Goal: Transaction & Acquisition: Purchase product/service

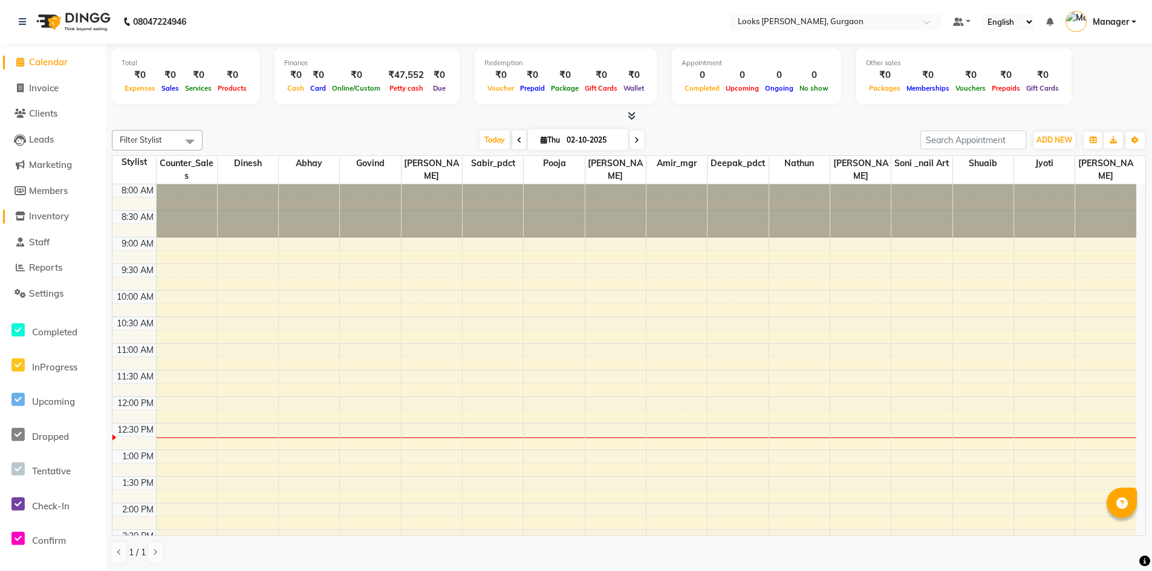
click at [52, 220] on span "Inventory" at bounding box center [49, 215] width 40 height 11
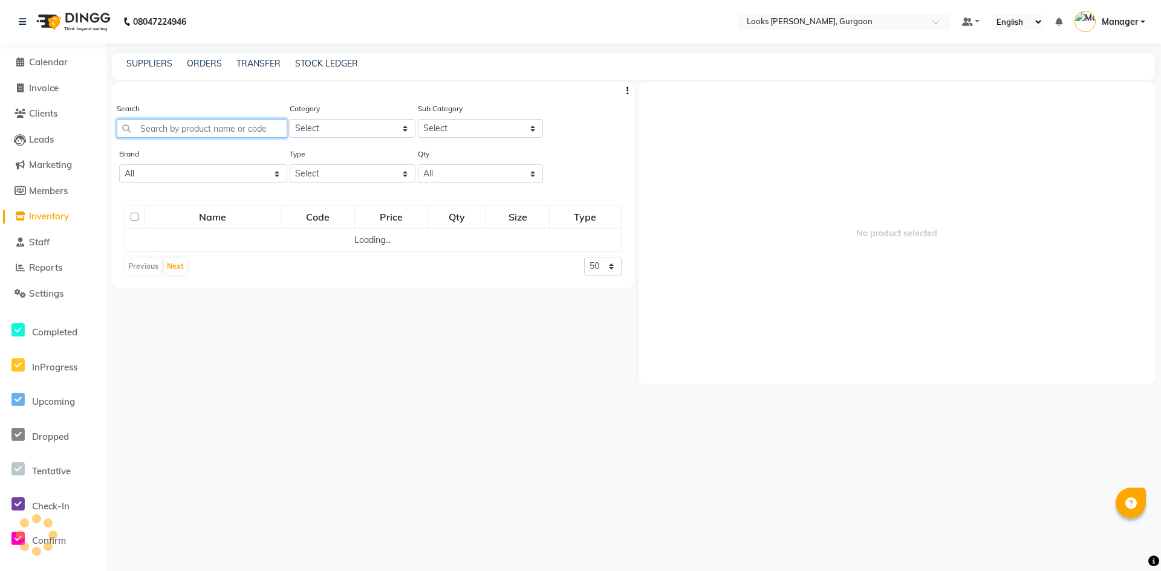
click at [172, 129] on input "text" at bounding box center [202, 128] width 170 height 19
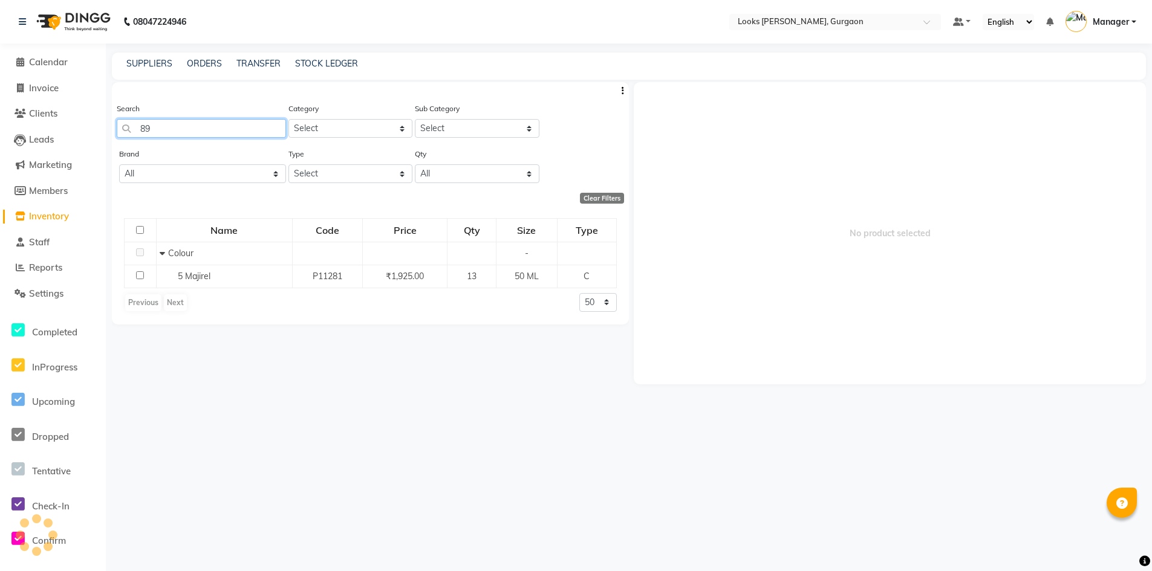
type input "8"
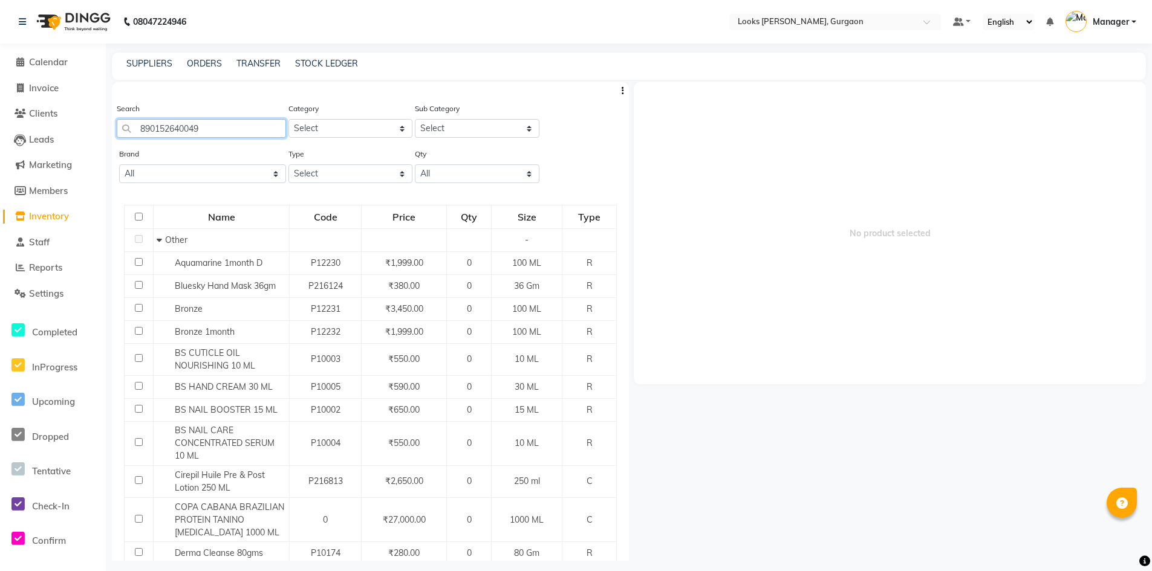
type input "8901526400492"
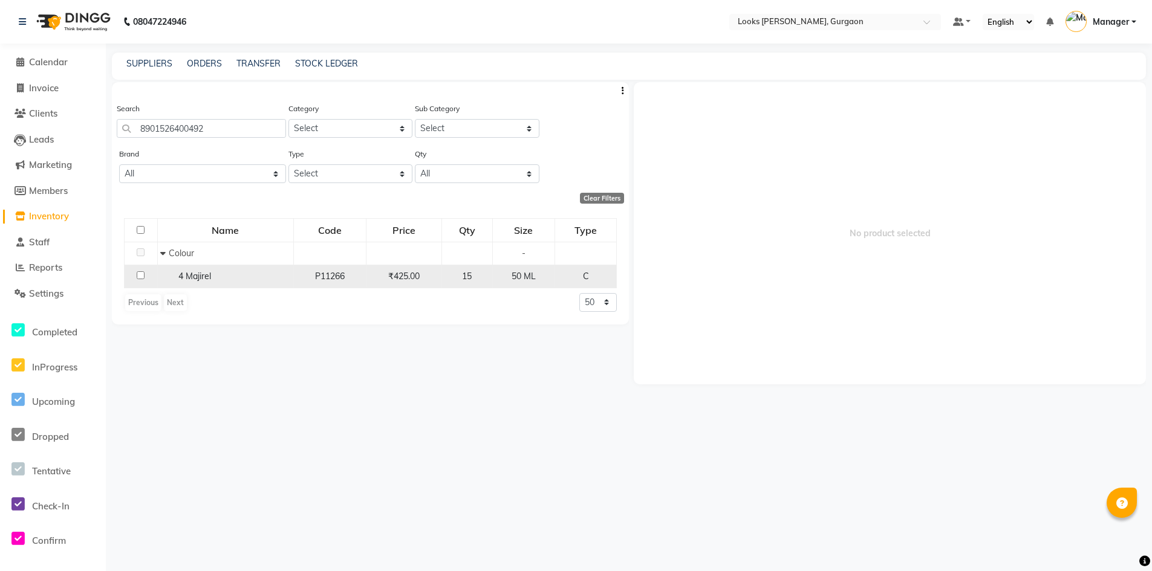
click at [141, 276] on input "checkbox" at bounding box center [141, 275] width 8 height 8
checkbox input "true"
select select
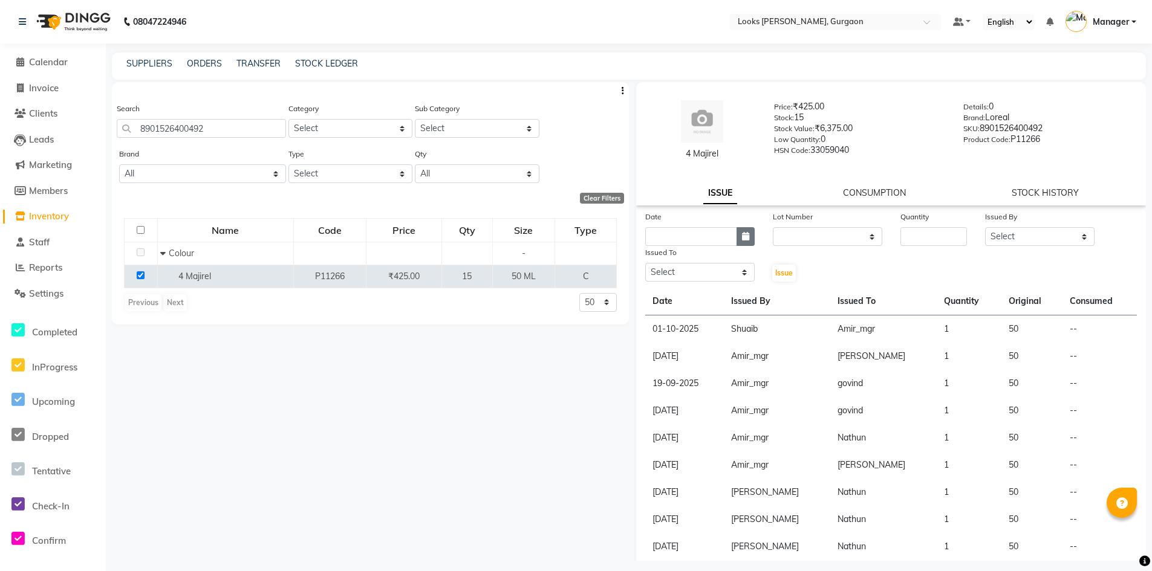
click at [744, 238] on icon "button" at bounding box center [745, 236] width 7 height 8
select select "10"
select select "2025"
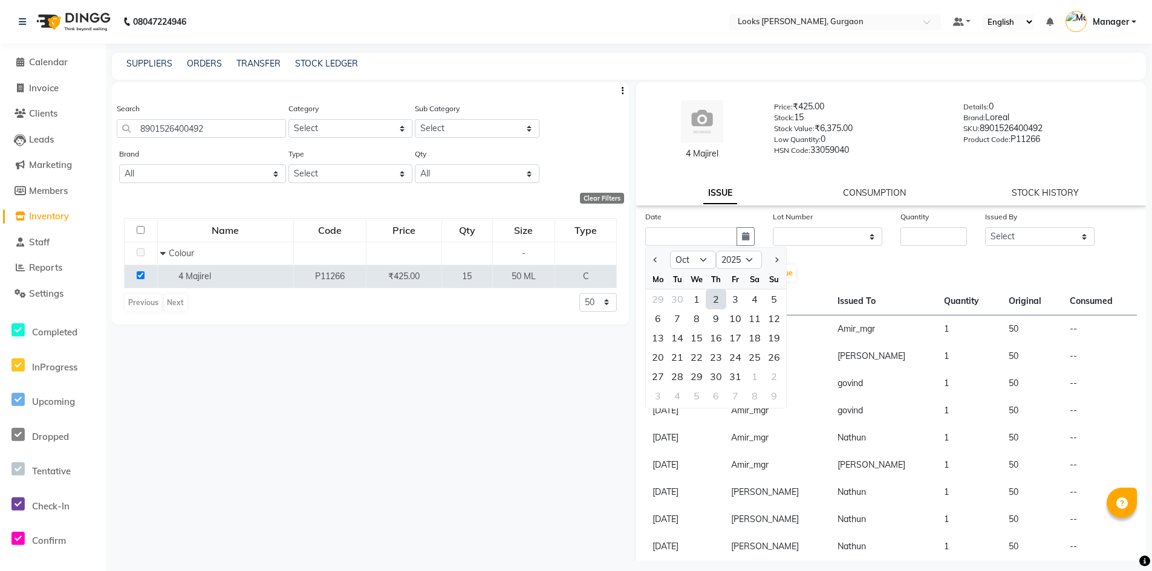
click at [718, 304] on div "2" at bounding box center [715, 299] width 19 height 19
type input "02-10-2025"
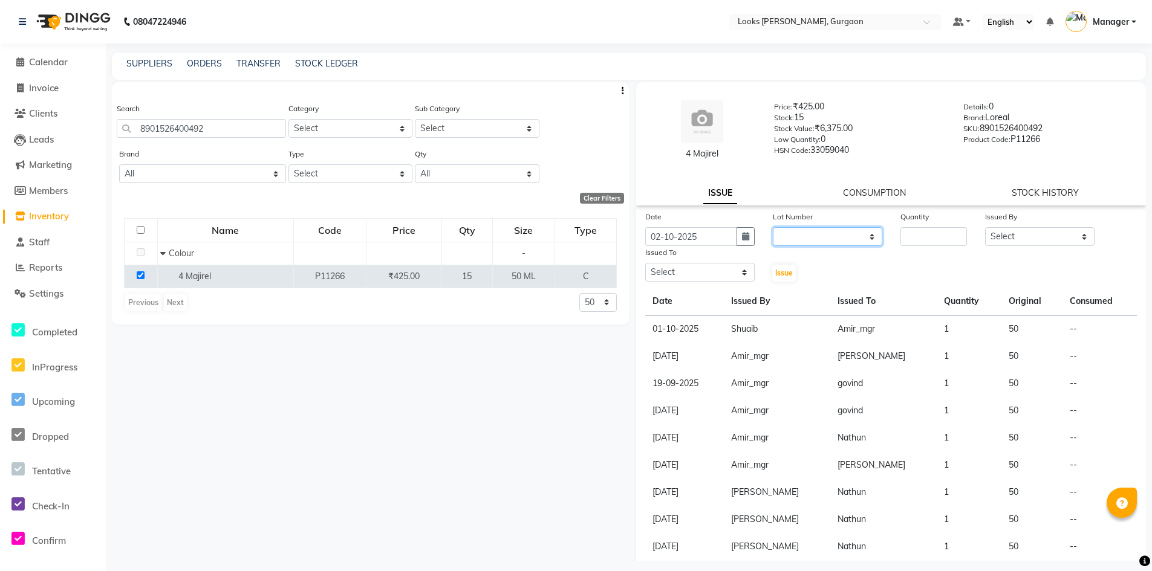
click at [800, 238] on select "None" at bounding box center [827, 236] width 109 height 19
select select "0: null"
click at [773, 227] on select "None" at bounding box center [827, 236] width 109 height 19
click at [929, 236] on input "number" at bounding box center [933, 236] width 67 height 19
type input "1"
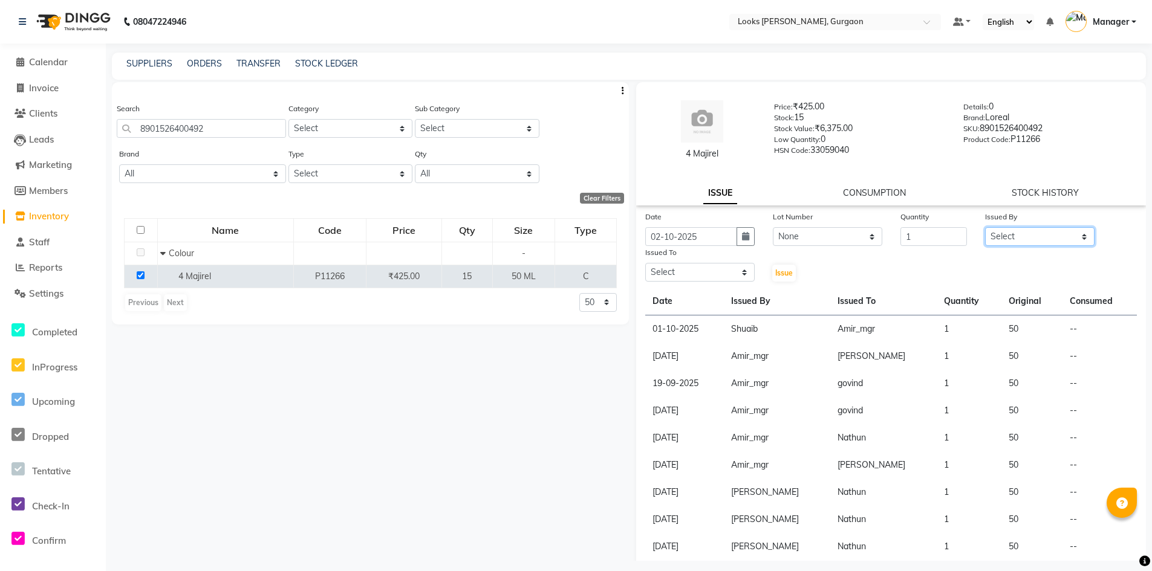
click at [998, 233] on select "Select [PERSON_NAME] [PERSON_NAME] Counter_Sales Deepak_pdct [PERSON_NAME] Mana…" at bounding box center [1039, 236] width 109 height 19
select select "82818"
click at [985, 227] on select "Select [PERSON_NAME] [PERSON_NAME] Counter_Sales Deepak_pdct [PERSON_NAME] Mana…" at bounding box center [1039, 236] width 109 height 19
click at [677, 270] on select "Select [PERSON_NAME] [PERSON_NAME] Counter_Sales Deepak_pdct [PERSON_NAME] Mana…" at bounding box center [699, 272] width 109 height 19
select select "83623"
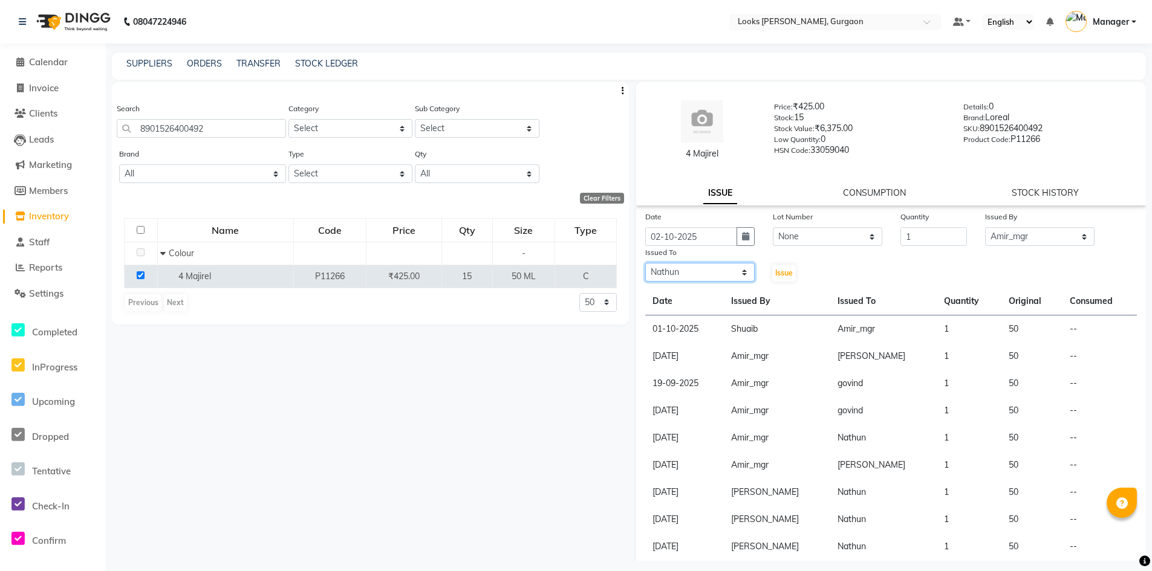
click at [645, 263] on select "Select [PERSON_NAME] [PERSON_NAME] Counter_Sales Deepak_pdct [PERSON_NAME] Mana…" at bounding box center [699, 272] width 109 height 19
click at [779, 270] on span "Issue" at bounding box center [784, 272] width 18 height 9
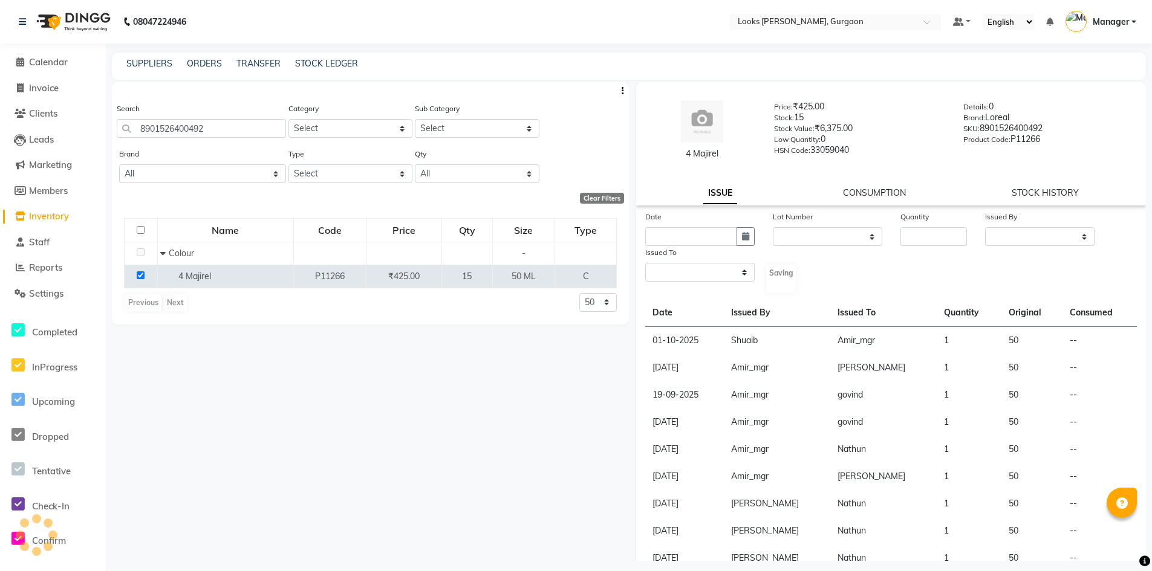
select select
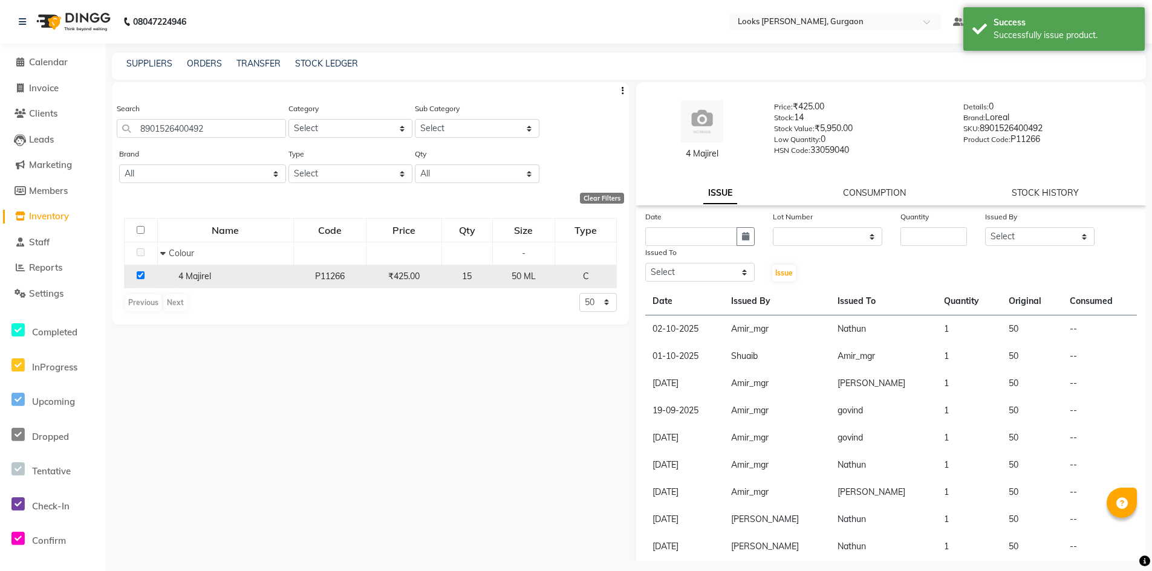
drag, startPoint x: 141, startPoint y: 275, endPoint x: 149, endPoint y: 236, distance: 40.1
click at [141, 274] on input "checkbox" at bounding box center [141, 275] width 8 height 8
checkbox input "false"
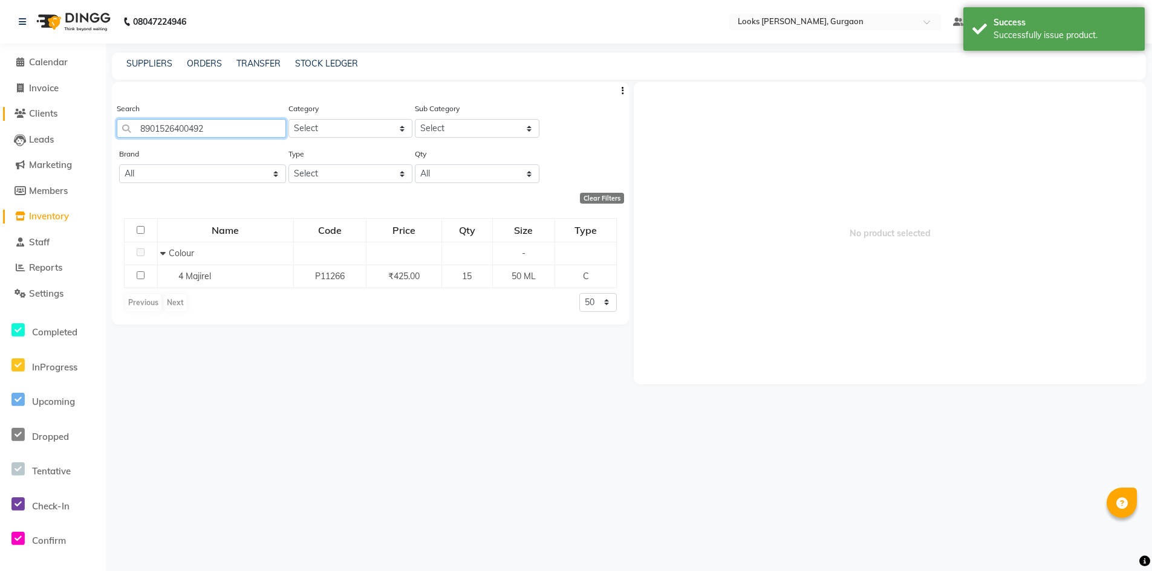
drag, startPoint x: 242, startPoint y: 126, endPoint x: 77, endPoint y: 119, distance: 165.8
click at [100, 123] on app-home "08047224946 Select Location × Looks Elan Miracle, Gurgaon Default Panel My Pane…" at bounding box center [576, 289] width 1152 height 579
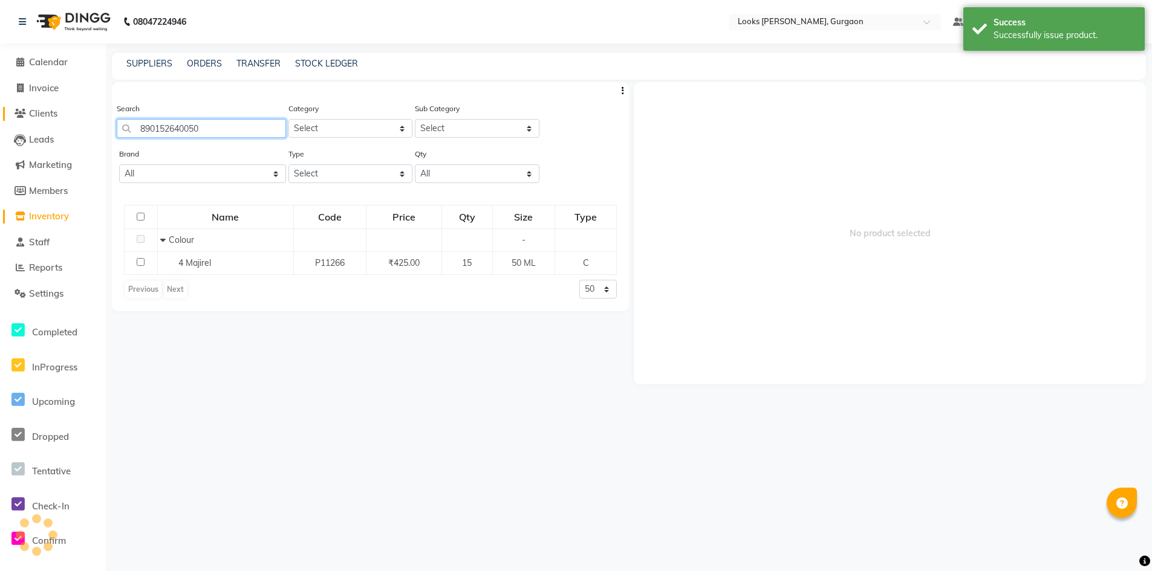
type input "8901526400508"
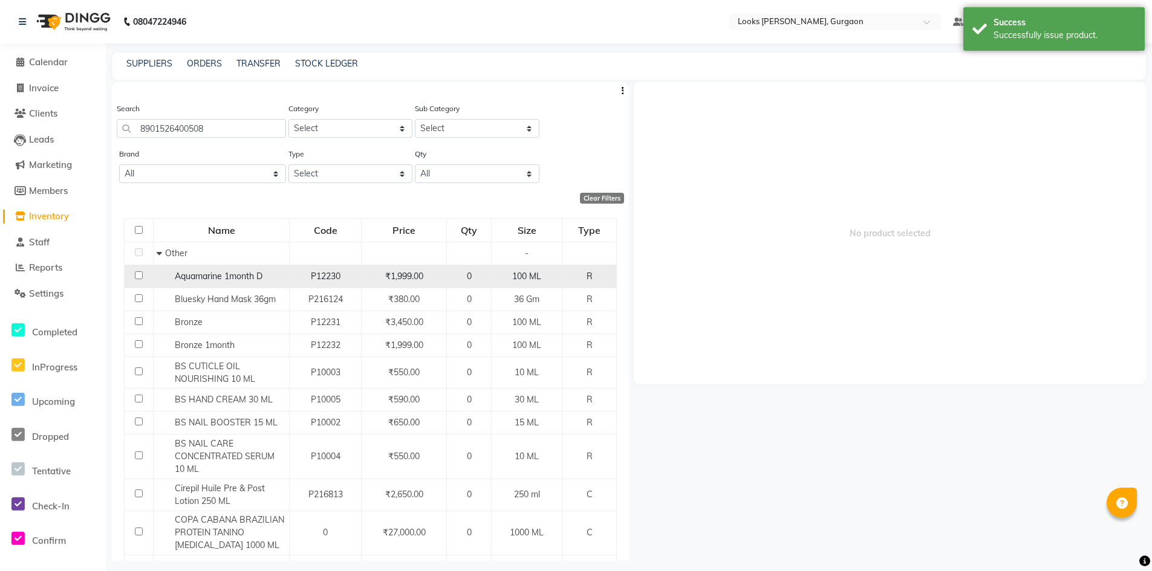
click at [140, 278] on input "checkbox" at bounding box center [139, 275] width 8 height 8
checkbox input "true"
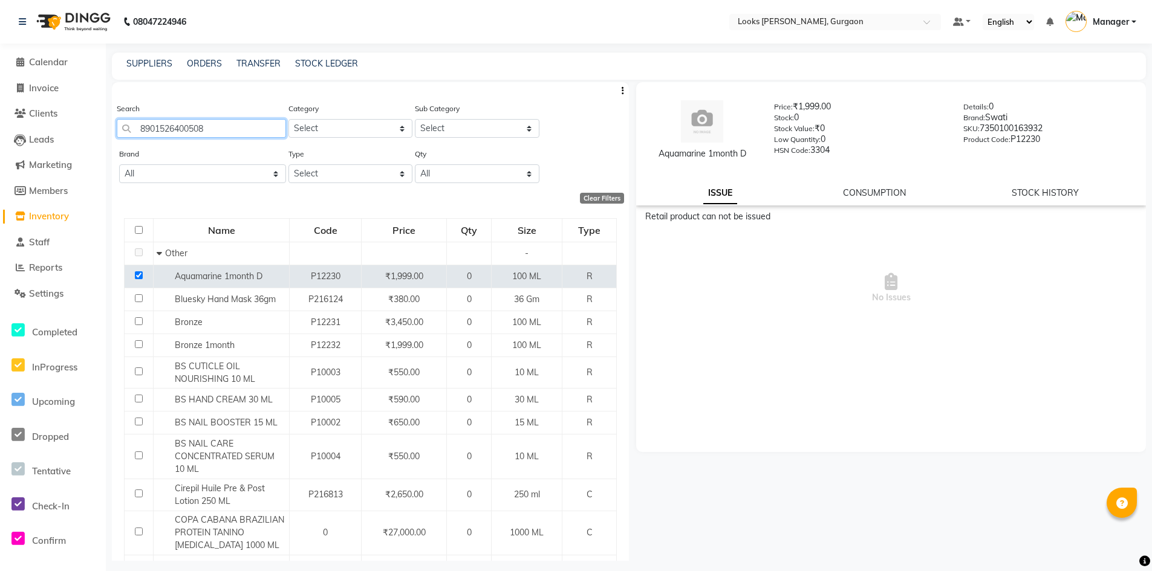
drag, startPoint x: 138, startPoint y: 122, endPoint x: 0, endPoint y: 122, distance: 138.5
click at [0, 122] on app-home "08047224946 Select Location × Looks Elan Miracle, Gurgaon Default Panel My Pane…" at bounding box center [576, 289] width 1152 height 579
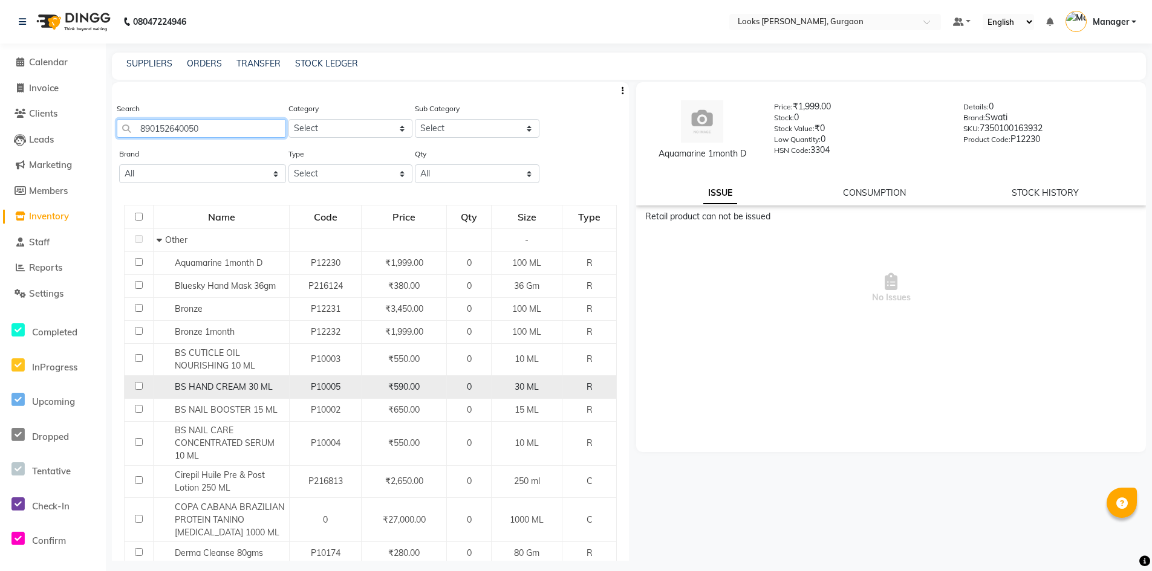
type input "8901526400508"
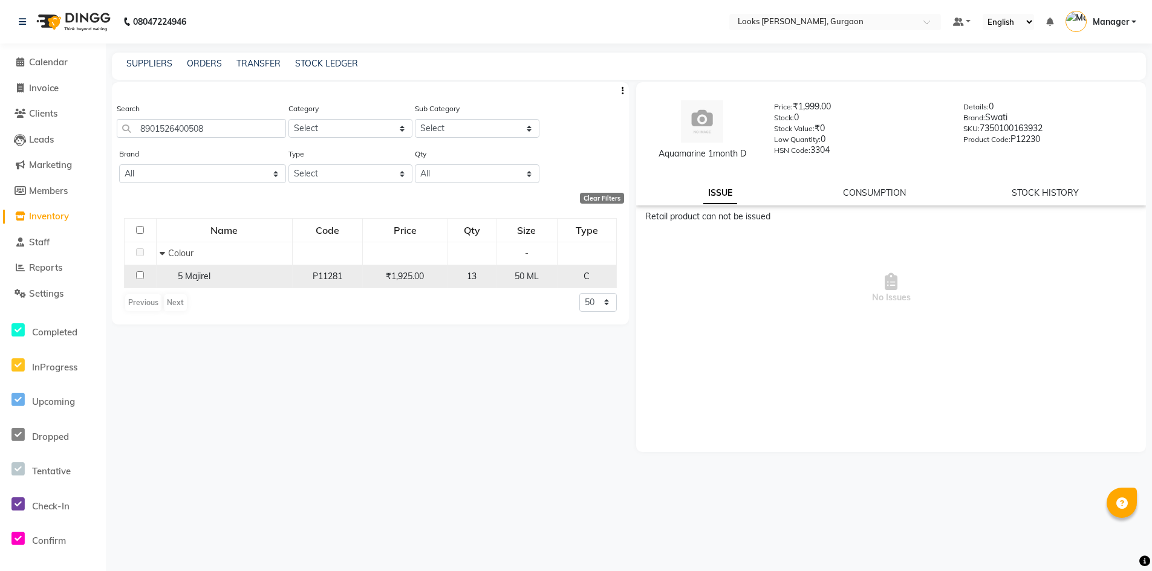
click at [143, 275] on input "checkbox" at bounding box center [140, 275] width 8 height 8
checkbox input "true"
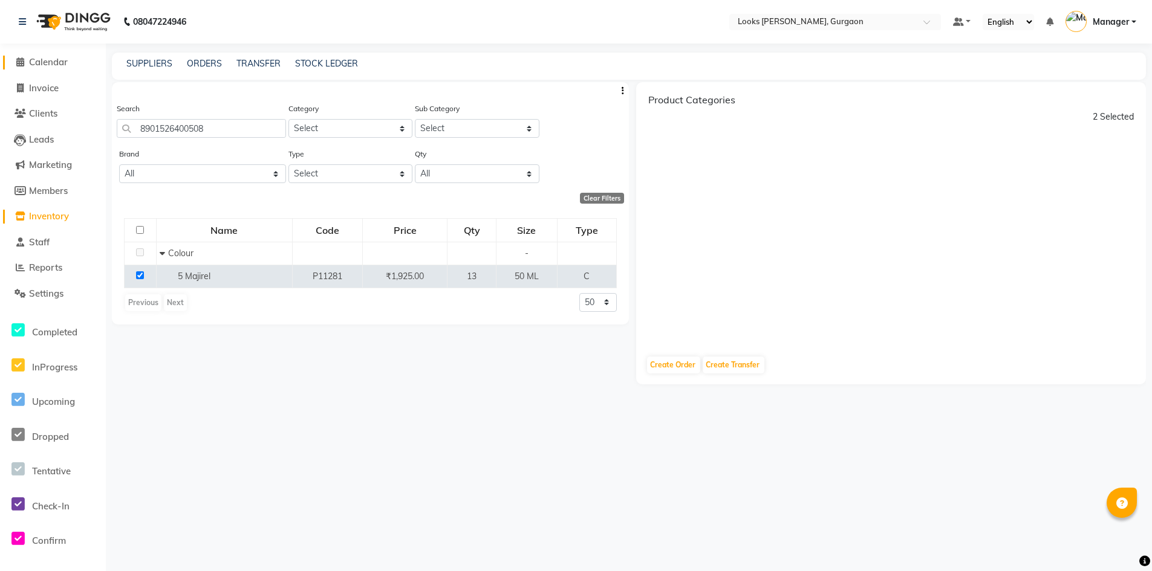
click at [56, 62] on span "Calendar" at bounding box center [48, 61] width 39 height 11
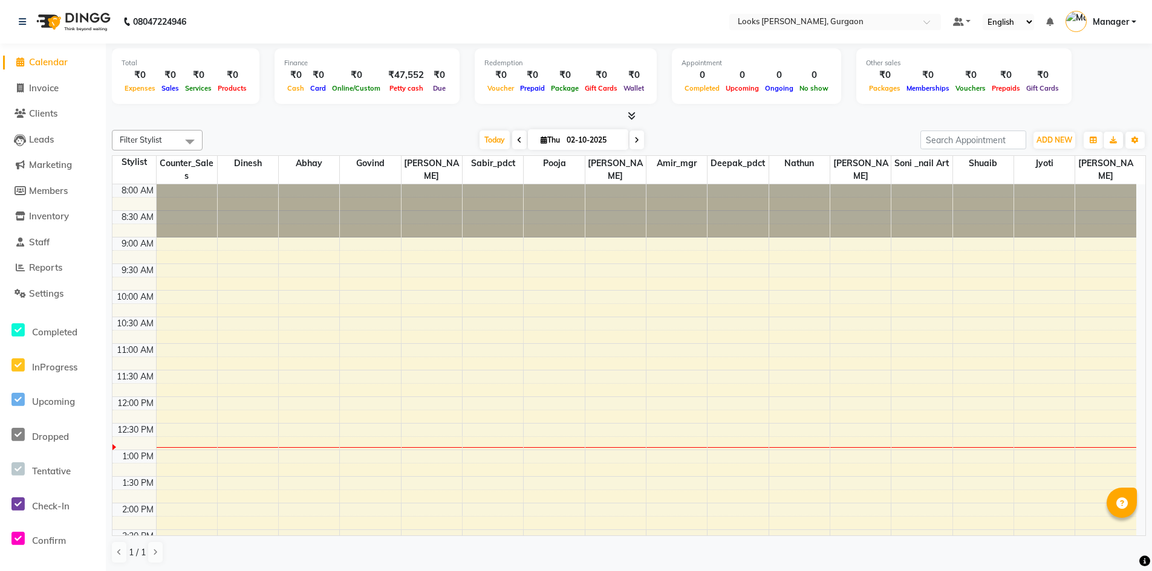
click at [59, 59] on span "Calendar" at bounding box center [48, 61] width 39 height 11
click at [51, 86] on span "Invoice" at bounding box center [44, 87] width 30 height 11
select select "8452"
select select "service"
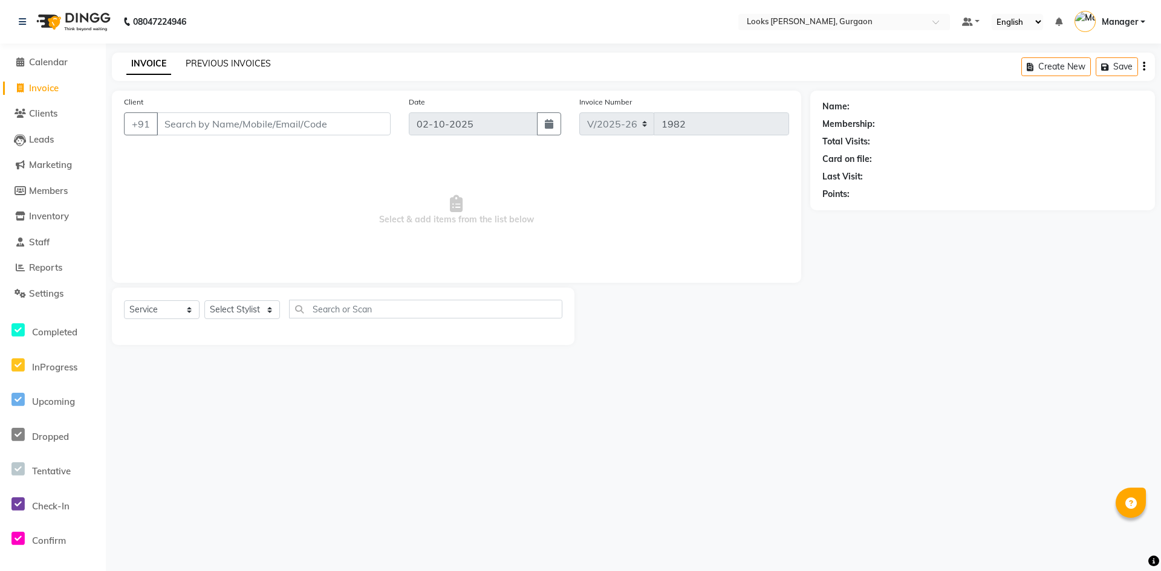
click at [249, 62] on link "PREVIOUS INVOICES" at bounding box center [228, 63] width 85 height 11
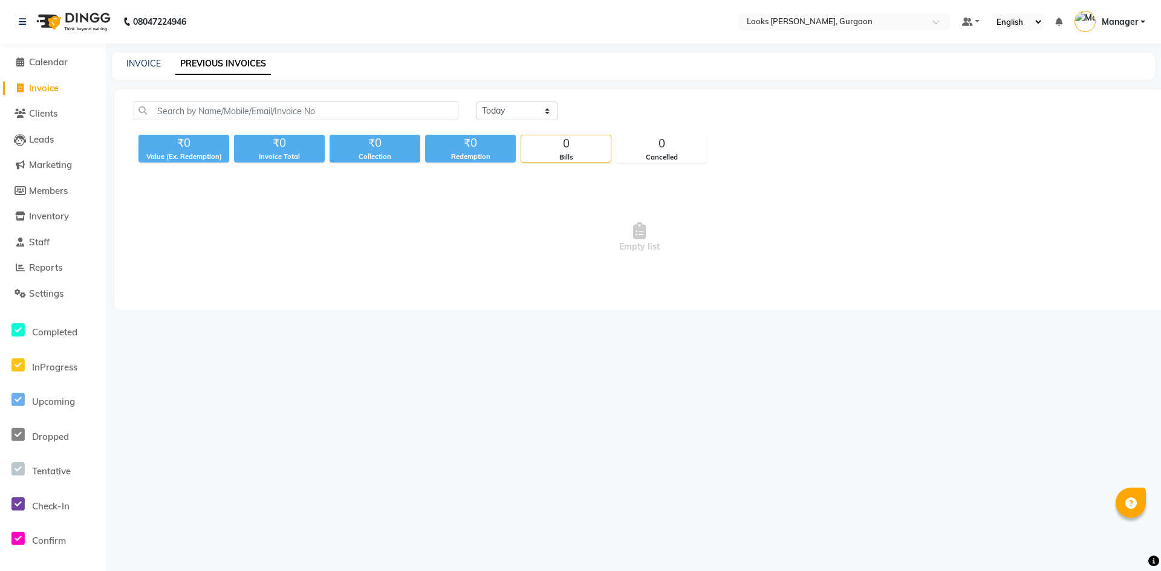
click at [51, 87] on span "Invoice" at bounding box center [44, 87] width 30 height 11
select select "service"
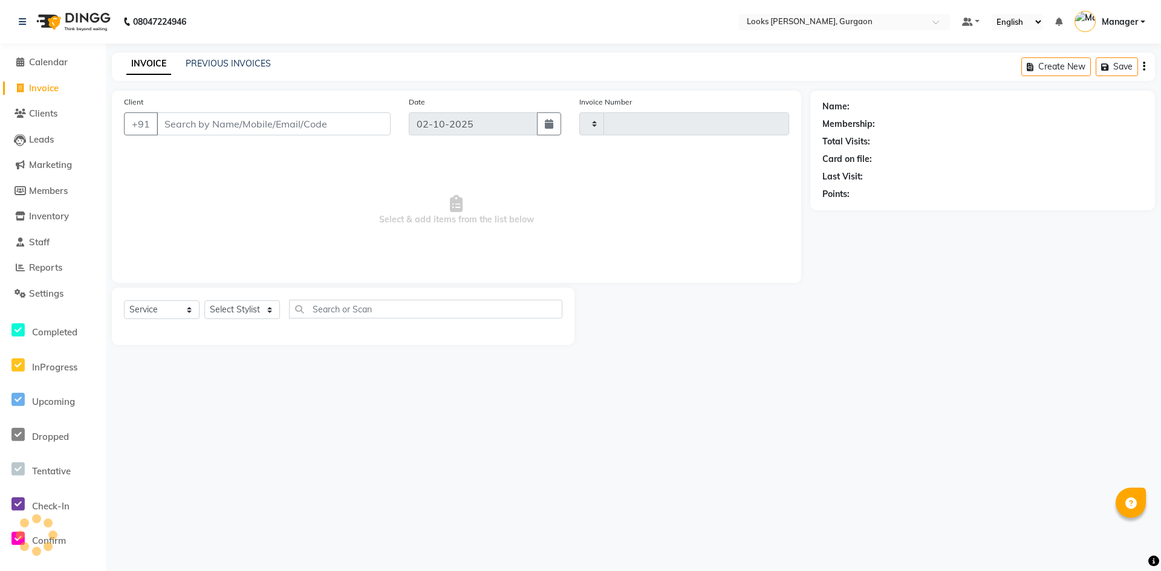
type input "1982"
select select "8452"
click at [233, 129] on input "Client" at bounding box center [274, 123] width 234 height 23
type input "8800324358"
click at [380, 125] on span "Add Client" at bounding box center [360, 124] width 48 height 12
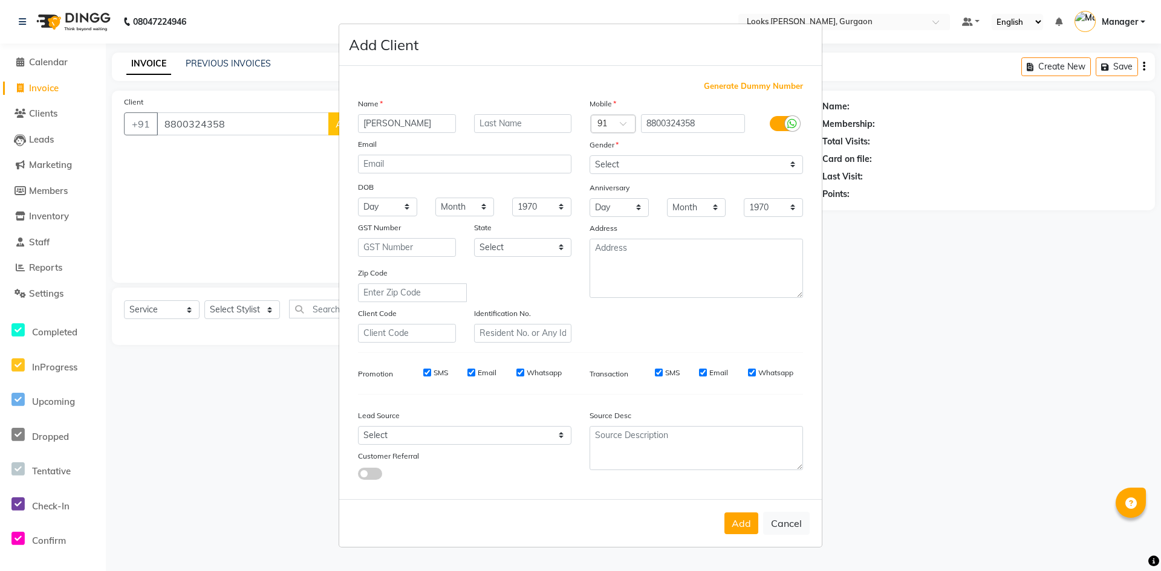
click at [371, 125] on input "[PERSON_NAME]" at bounding box center [407, 123] width 98 height 19
type input "[PERSON_NAME]"
click at [606, 165] on select "Select [DEMOGRAPHIC_DATA] [DEMOGRAPHIC_DATA] Other Prefer Not To Say" at bounding box center [695, 164] width 213 height 19
select select "[DEMOGRAPHIC_DATA]"
click at [589, 155] on select "Select [DEMOGRAPHIC_DATA] [DEMOGRAPHIC_DATA] Other Prefer Not To Say" at bounding box center [695, 164] width 213 height 19
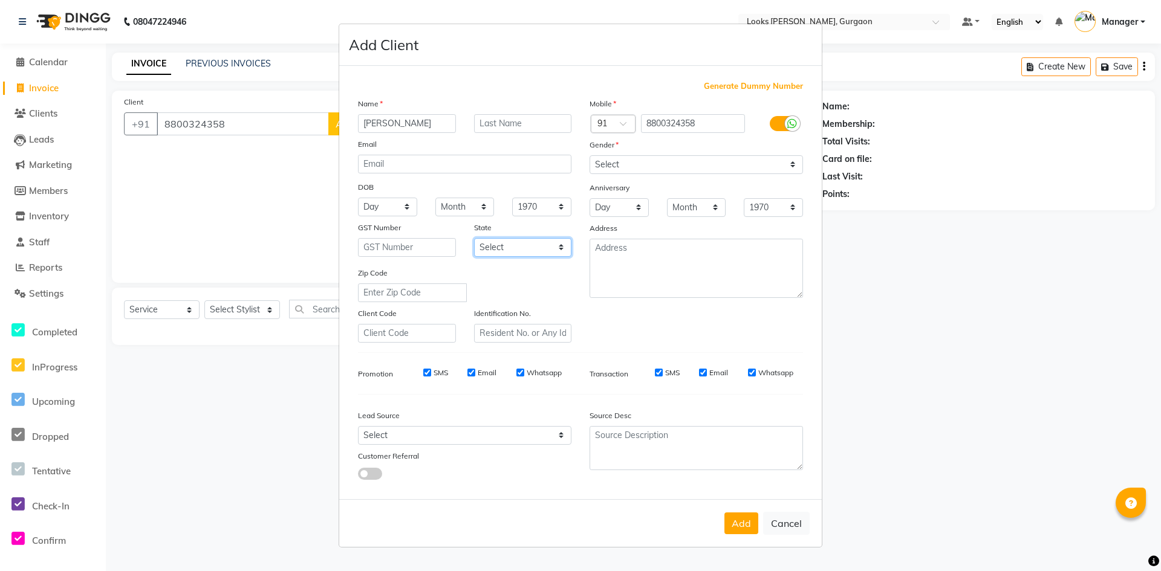
click at [541, 244] on select "Select [GEOGRAPHIC_DATA] [GEOGRAPHIC_DATA] [GEOGRAPHIC_DATA] [GEOGRAPHIC_DATA] …" at bounding box center [523, 247] width 98 height 19
select select "13"
click at [474, 238] on select "Select [GEOGRAPHIC_DATA] [GEOGRAPHIC_DATA] [GEOGRAPHIC_DATA] [GEOGRAPHIC_DATA] …" at bounding box center [523, 247] width 98 height 19
click at [706, 261] on textarea at bounding box center [695, 268] width 213 height 59
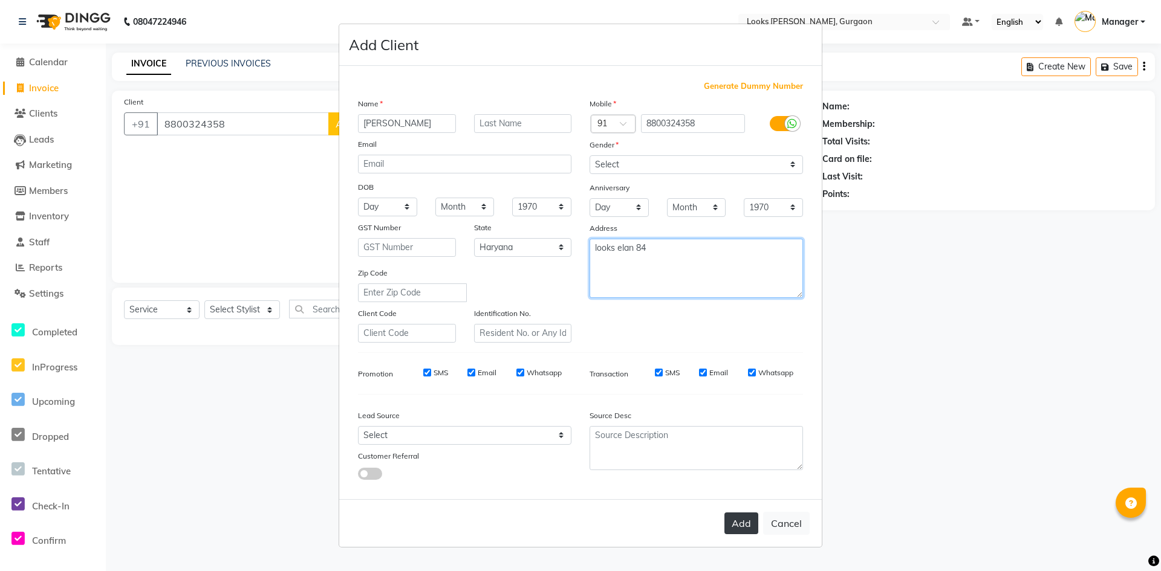
type textarea "looks elan 84"
click at [744, 531] on button "Add" at bounding box center [741, 524] width 34 height 22
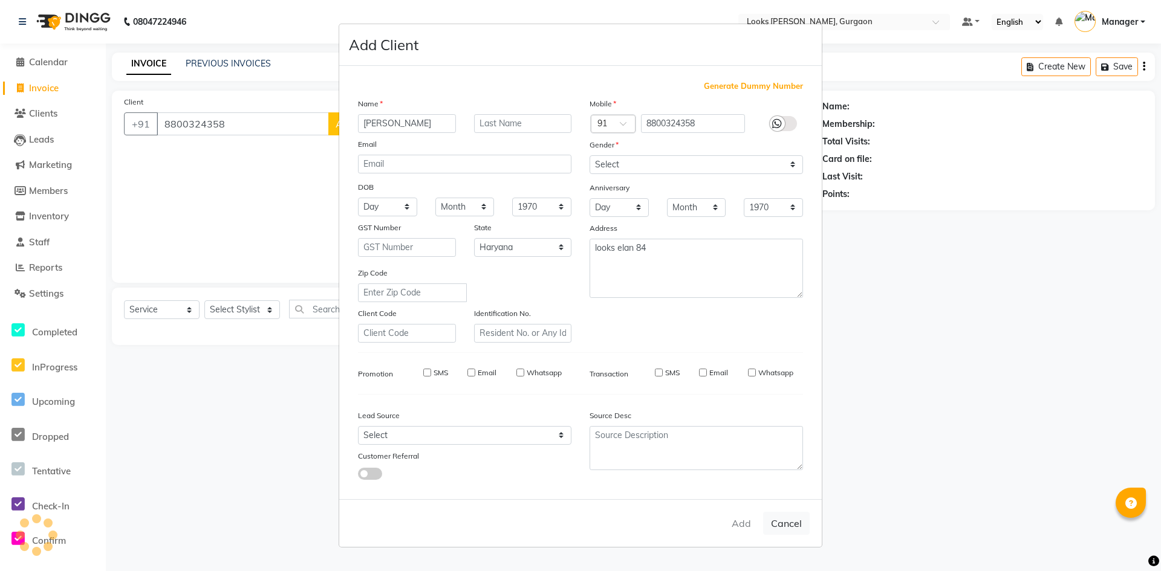
select select
select select "null"
select select
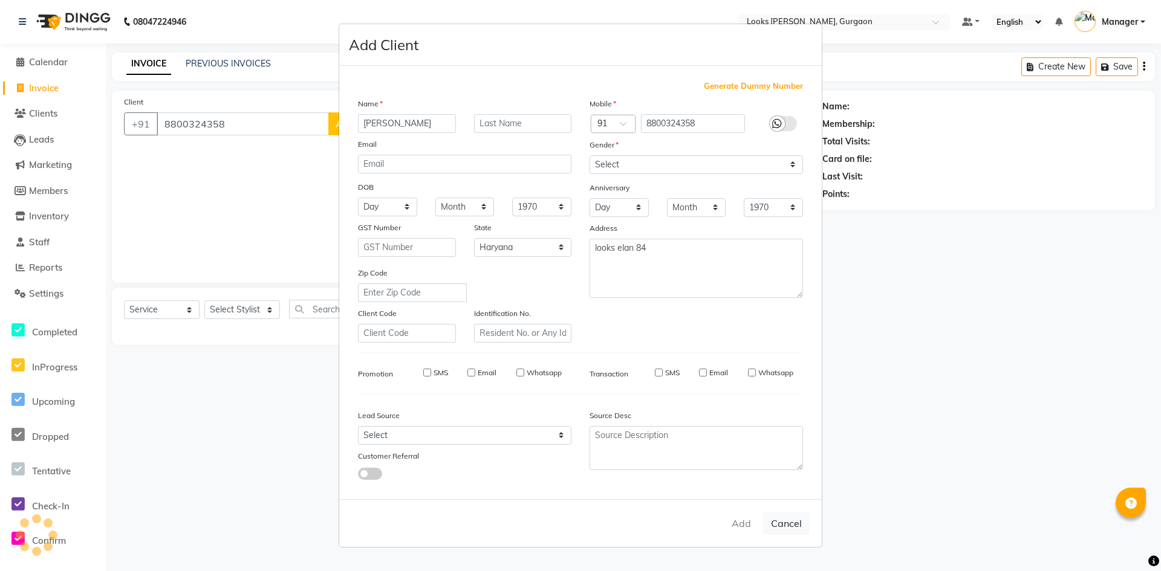
select select
checkbox input "false"
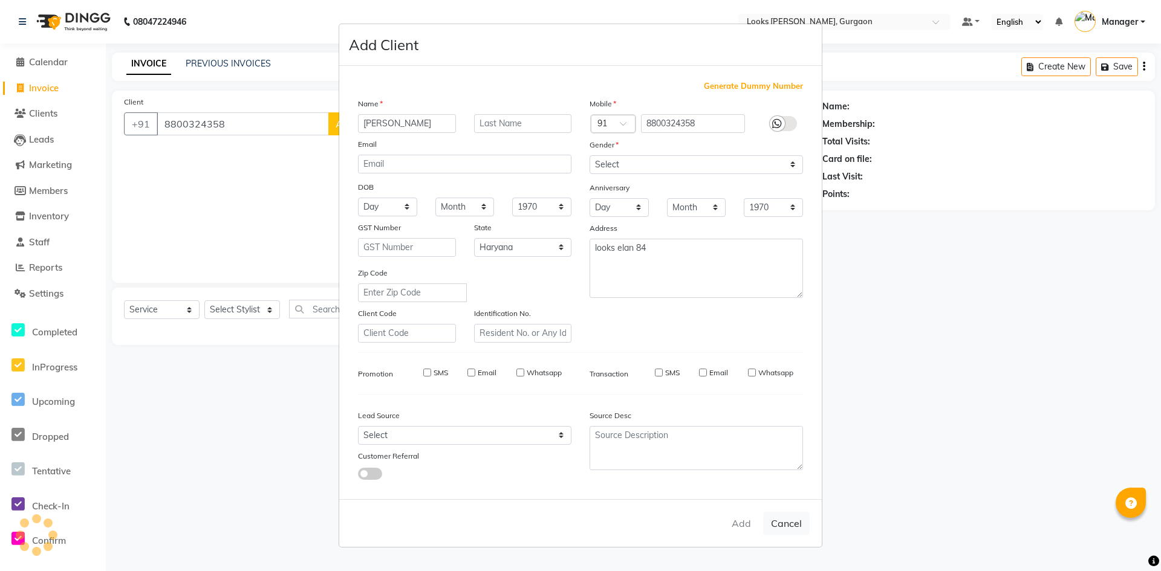
checkbox input "false"
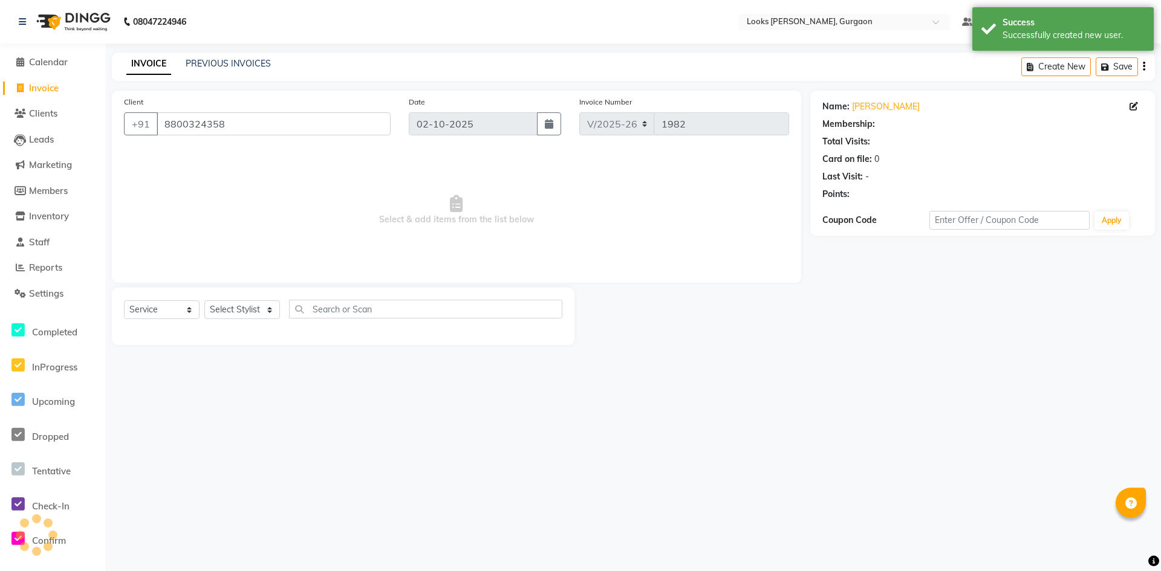
select select "1: Object"
click at [257, 307] on select "Select Stylist [PERSON_NAME] abhay [PERSON_NAME] [PERSON_NAME] Counter_Sales De…" at bounding box center [242, 309] width 76 height 19
select select "82372"
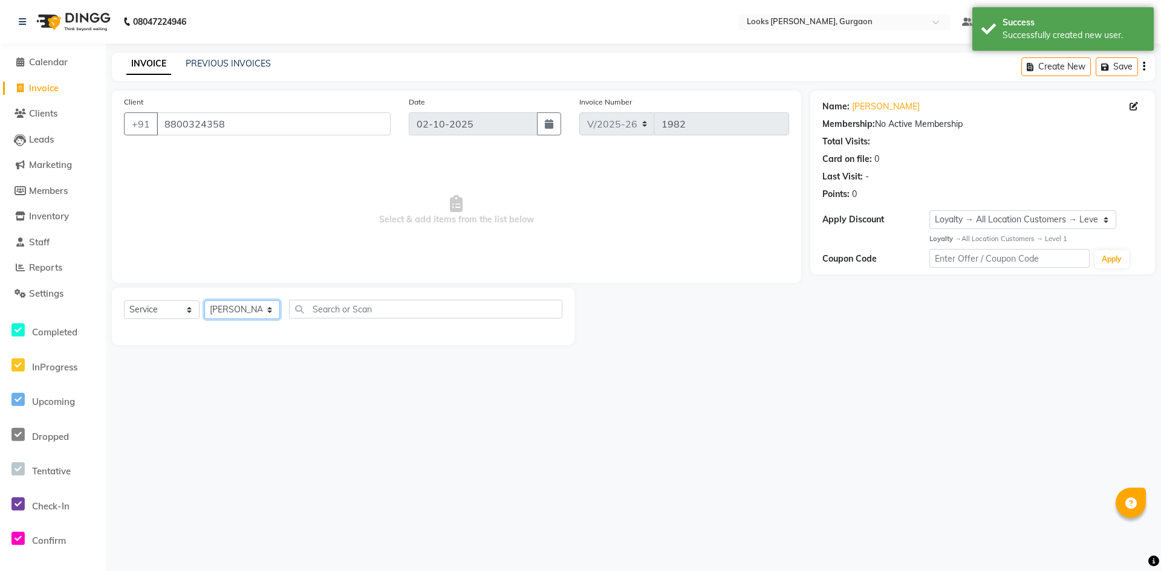
click at [204, 300] on select "Select Stylist [PERSON_NAME] abhay [PERSON_NAME] [PERSON_NAME] Counter_Sales De…" at bounding box center [242, 309] width 76 height 19
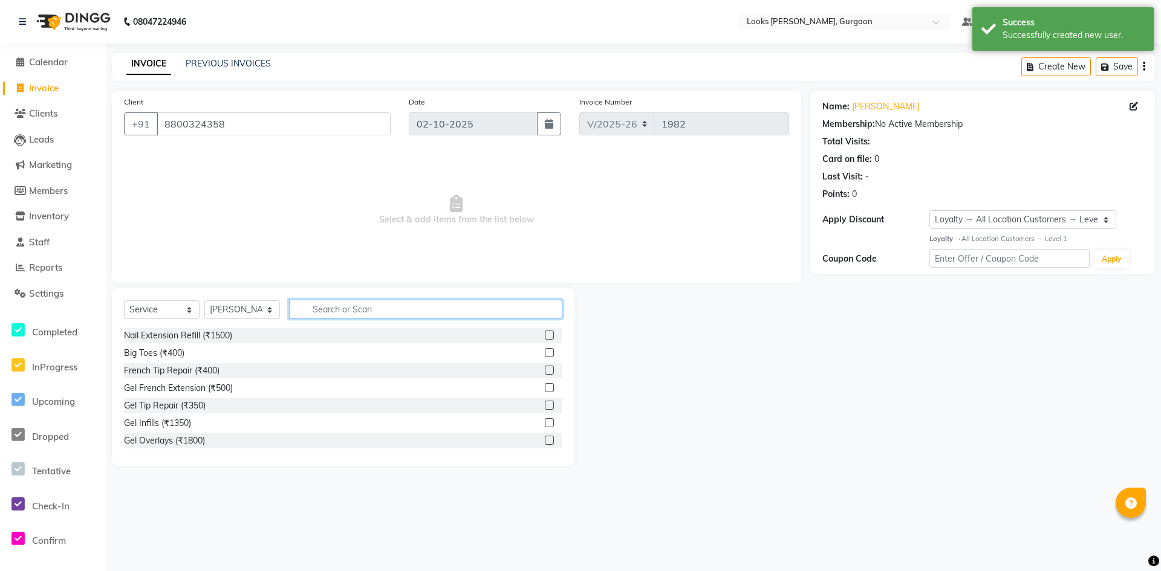
click at [374, 303] on input "text" at bounding box center [425, 309] width 273 height 19
type input "a"
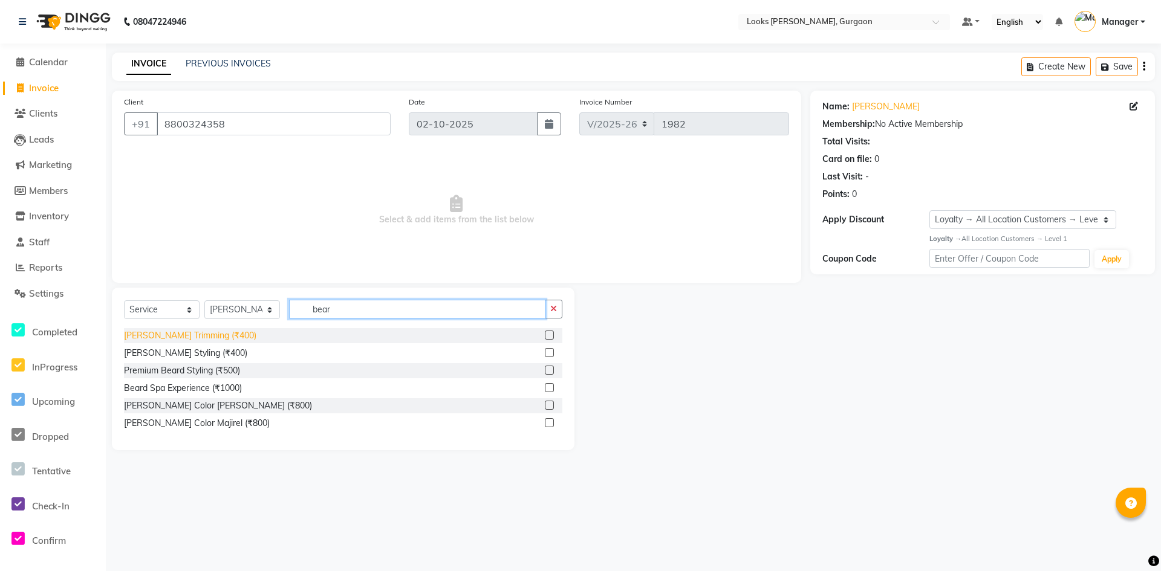
type input "bear"
click at [196, 332] on div "[PERSON_NAME] Trimming (₹400)" at bounding box center [190, 336] width 132 height 13
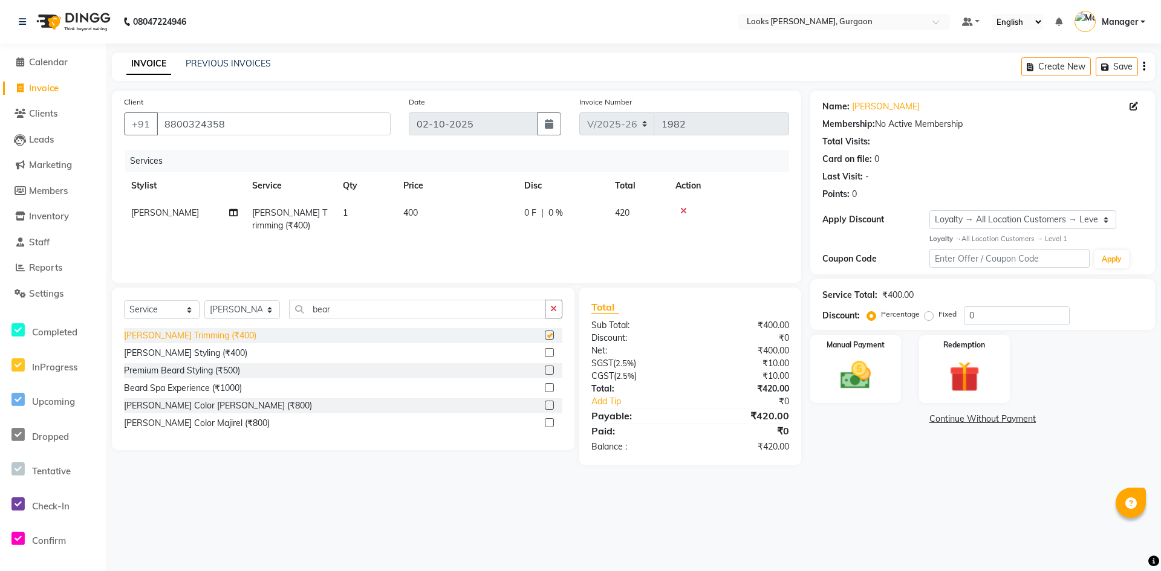
checkbox input "false"
click at [424, 208] on td "400" at bounding box center [456, 220] width 121 height 40
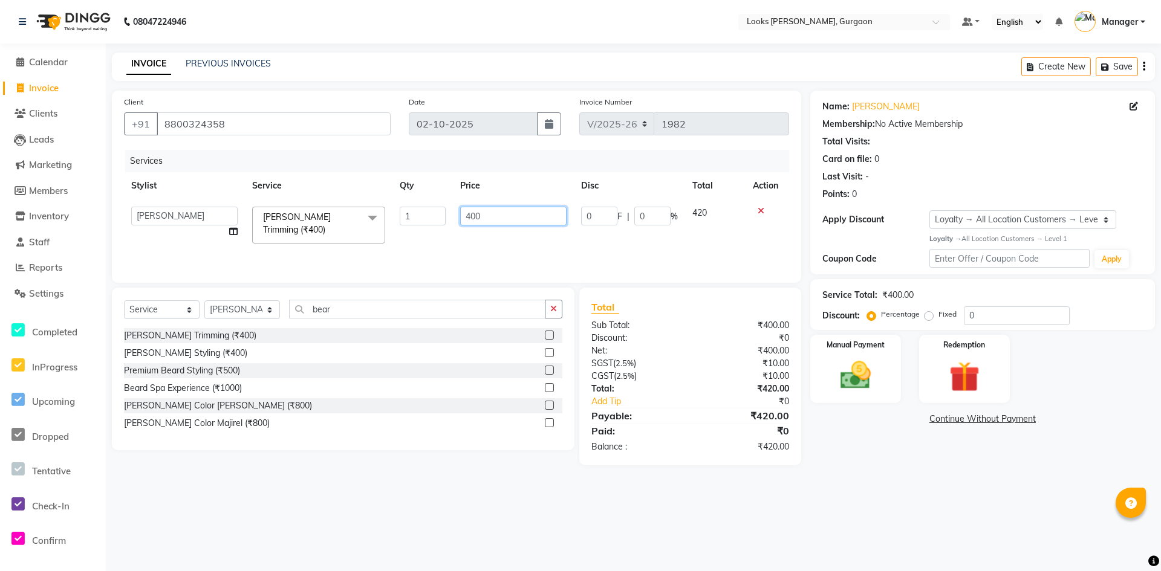
drag, startPoint x: 483, startPoint y: 220, endPoint x: 428, endPoint y: 226, distance: 55.3
click at [428, 225] on tr "[PERSON_NAME] [PERSON_NAME] Counter_Sales Deepak_pdct [PERSON_NAME] Manager Nat…" at bounding box center [456, 225] width 665 height 51
click at [998, 516] on div "08047224946 Select Location × Looks Elan Miracle, Gurgaon Default Panel My Pane…" at bounding box center [580, 285] width 1161 height 571
click at [555, 213] on span "0 %" at bounding box center [555, 213] width 15 height 13
drag, startPoint x: 652, startPoint y: 219, endPoint x: 481, endPoint y: 201, distance: 172.1
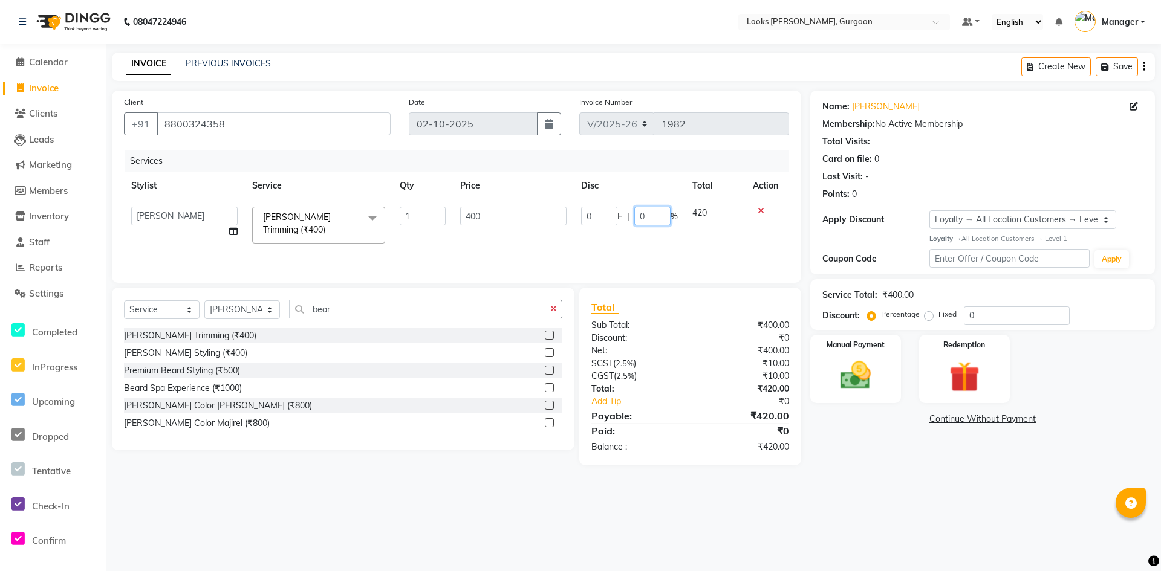
click at [500, 202] on tr "[PERSON_NAME] [PERSON_NAME] Counter_Sales Deepak_pdct [PERSON_NAME] Manager Nat…" at bounding box center [456, 225] width 665 height 51
type input "1.15"
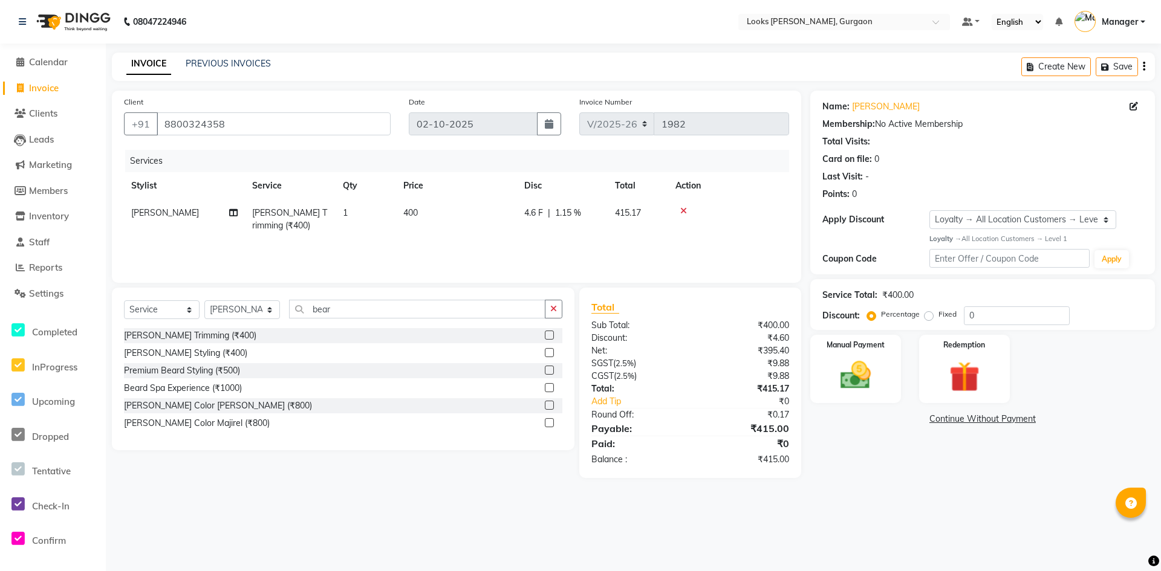
click at [898, 448] on div "Name: [PERSON_NAME] Membership: No Active Membership Total Visits: Card on file…" at bounding box center [987, 285] width 354 height 388
click at [685, 211] on icon at bounding box center [683, 211] width 7 height 8
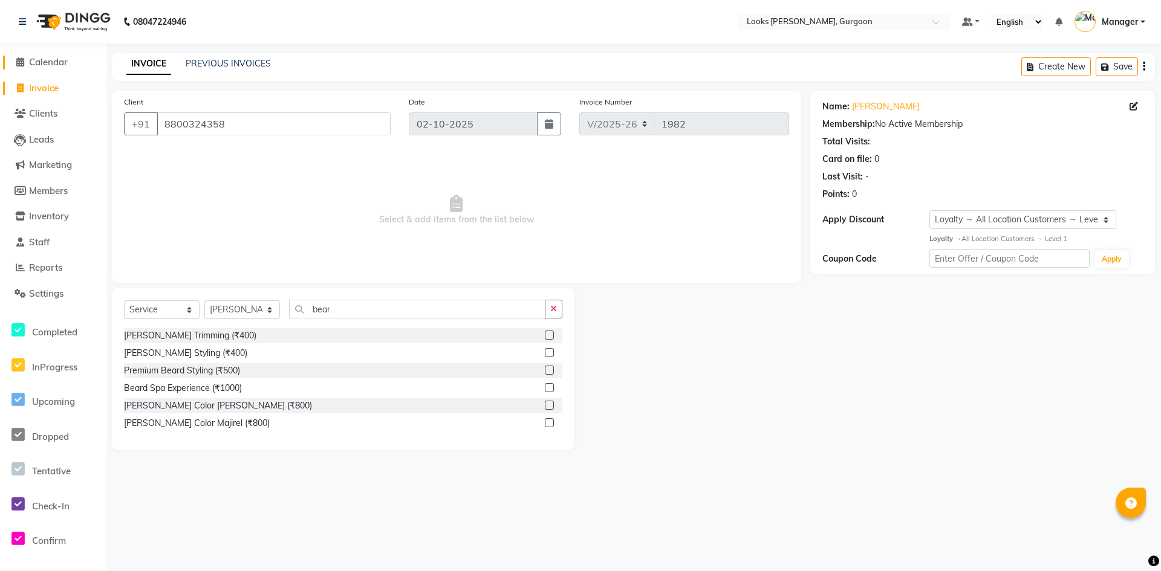
click at [65, 62] on span "Calendar" at bounding box center [48, 61] width 39 height 11
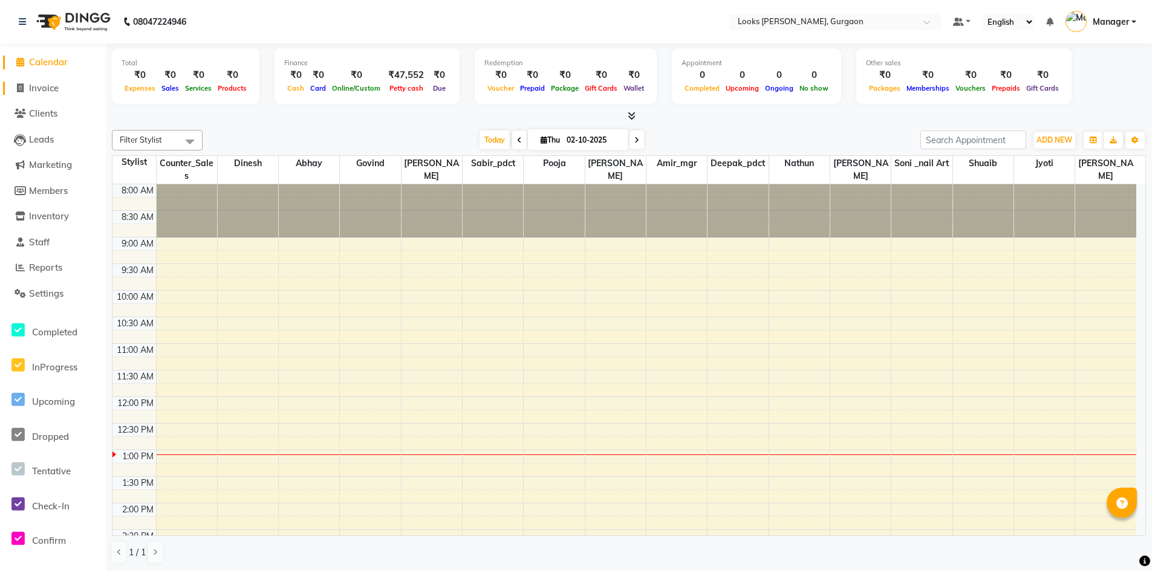
click at [52, 84] on span "Invoice" at bounding box center [44, 87] width 30 height 11
select select "service"
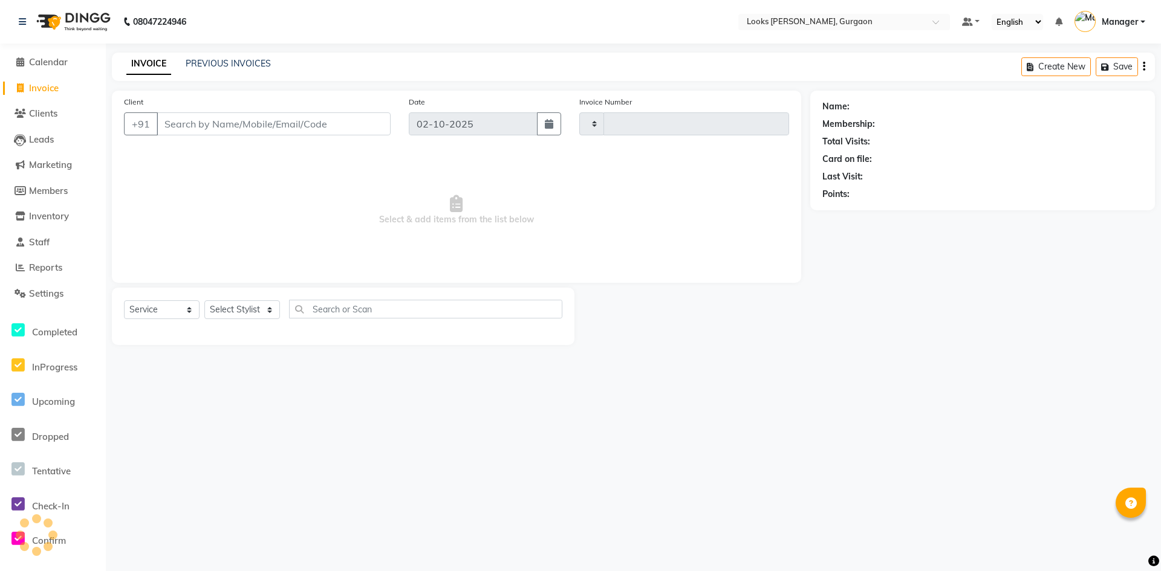
type input "1982"
select select "8452"
click at [210, 124] on input "Client" at bounding box center [274, 123] width 234 height 23
click at [241, 316] on select "Select Stylist [PERSON_NAME] abhay [PERSON_NAME] [PERSON_NAME] Counter_Sales De…" at bounding box center [242, 309] width 76 height 19
select select "82375"
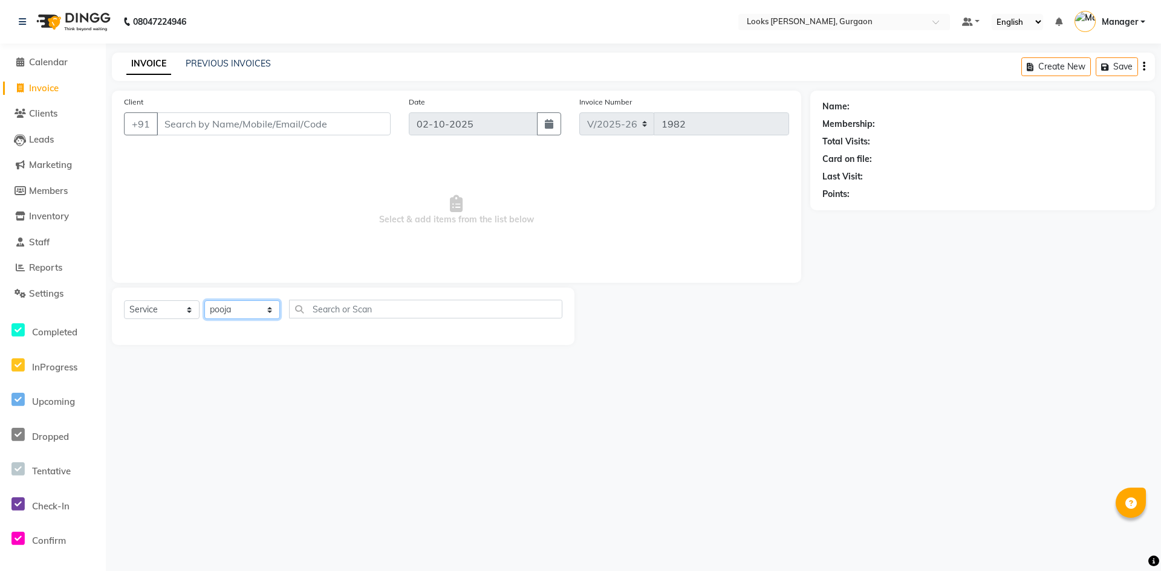
click at [204, 300] on select "Select Stylist [PERSON_NAME] abhay [PERSON_NAME] [PERSON_NAME] Counter_Sales De…" at bounding box center [242, 309] width 76 height 19
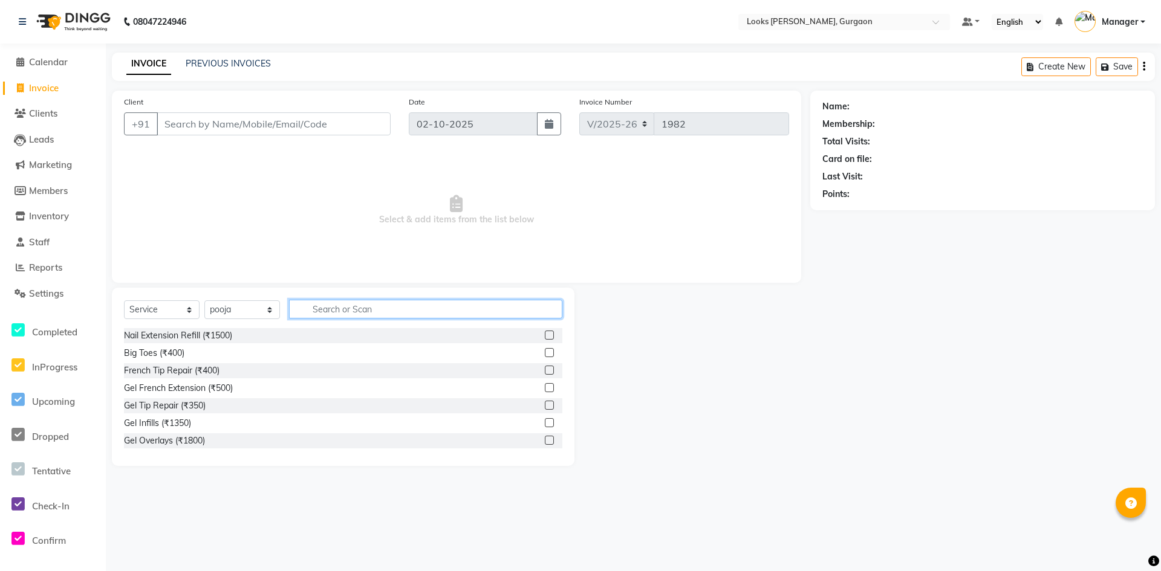
click at [404, 305] on input "text" at bounding box center [425, 309] width 273 height 19
type input "eye"
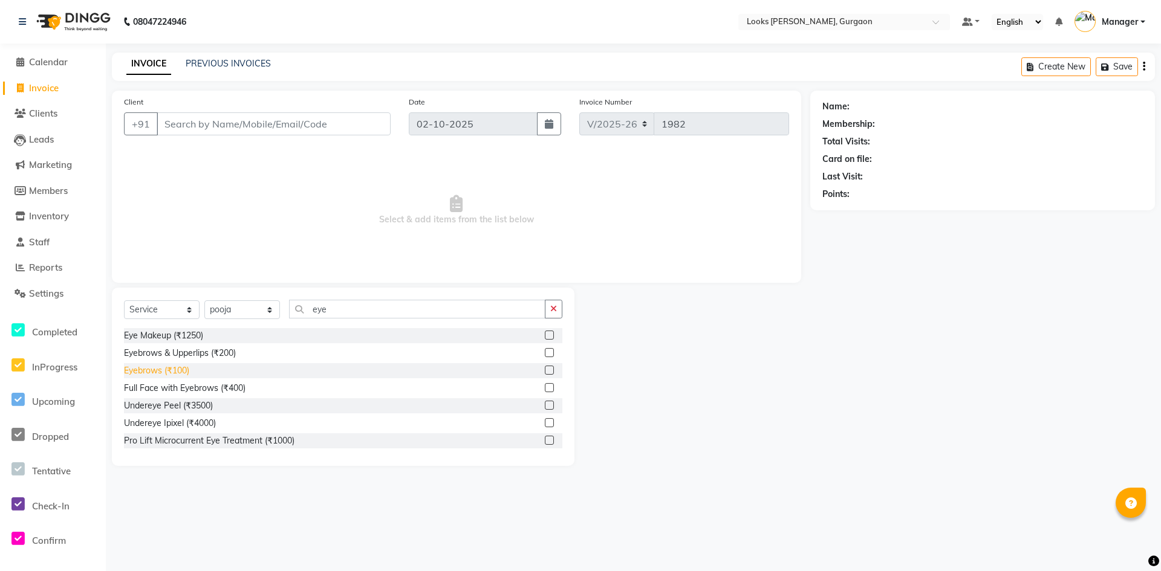
click at [165, 372] on div "Eyebrows (₹100)" at bounding box center [156, 371] width 65 height 13
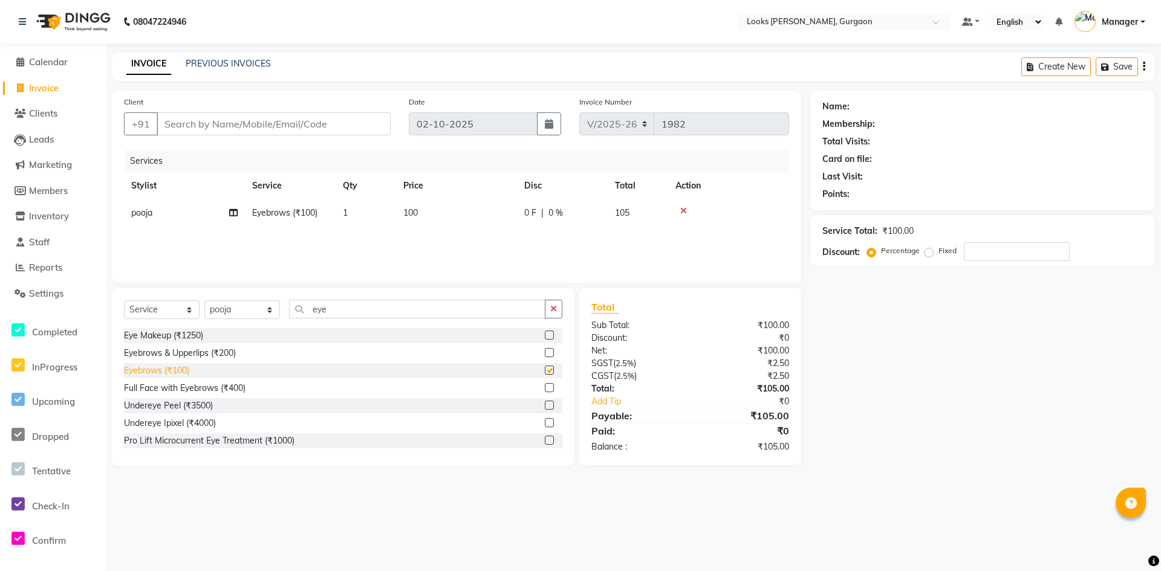
checkbox input "false"
click at [291, 121] on input "Client" at bounding box center [274, 123] width 234 height 23
type input "e"
type input "0"
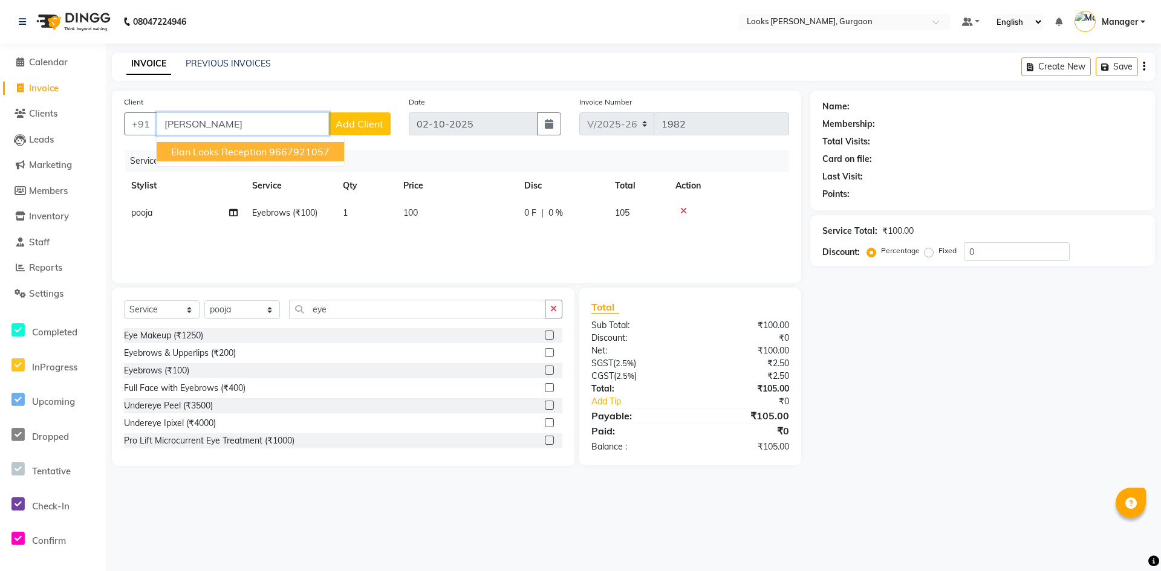
click at [296, 155] on ngb-highlight "9667921057" at bounding box center [299, 152] width 60 height 12
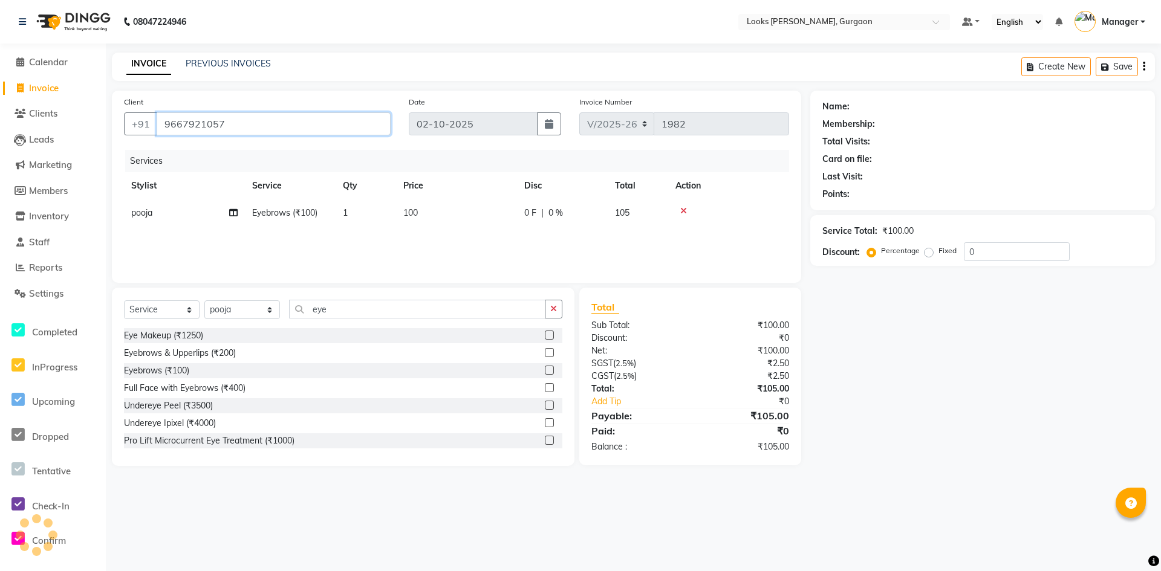
type input "9667921057"
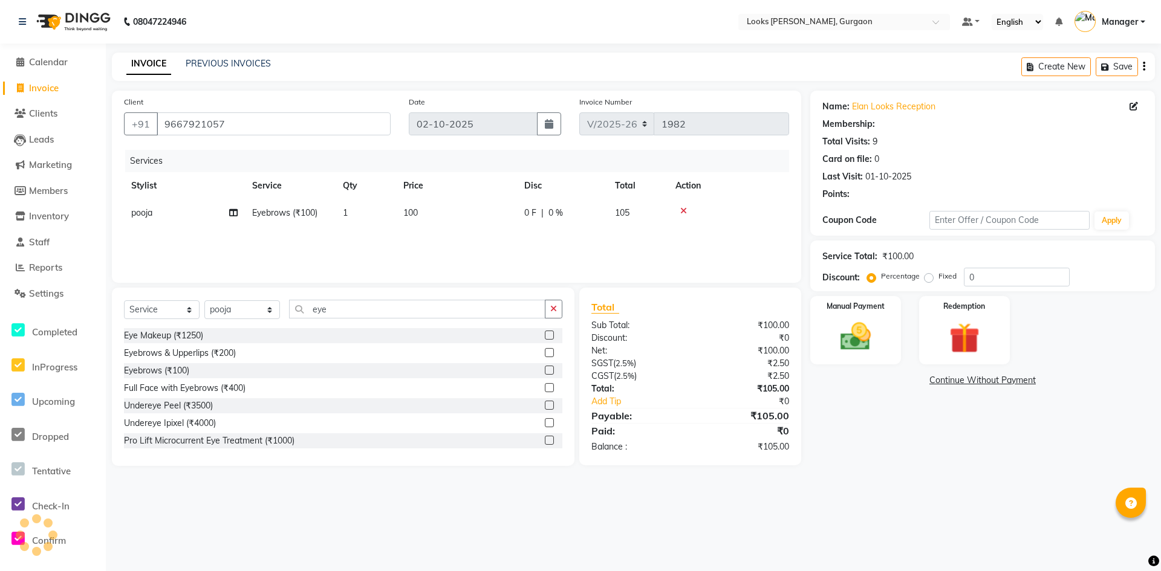
select select "1: Object"
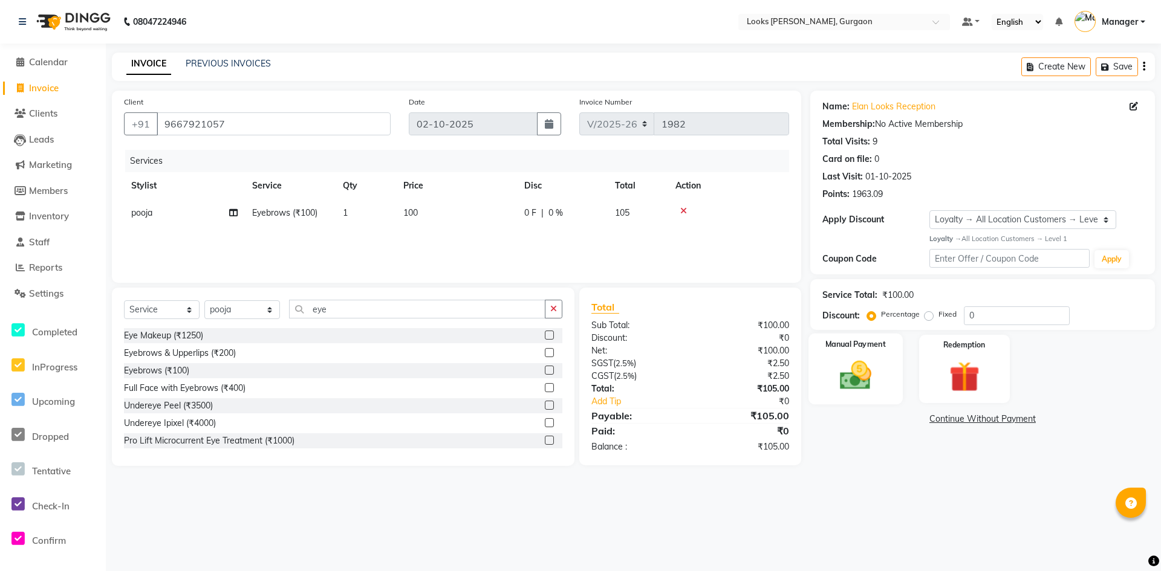
click at [894, 371] on div "Manual Payment" at bounding box center [855, 369] width 94 height 71
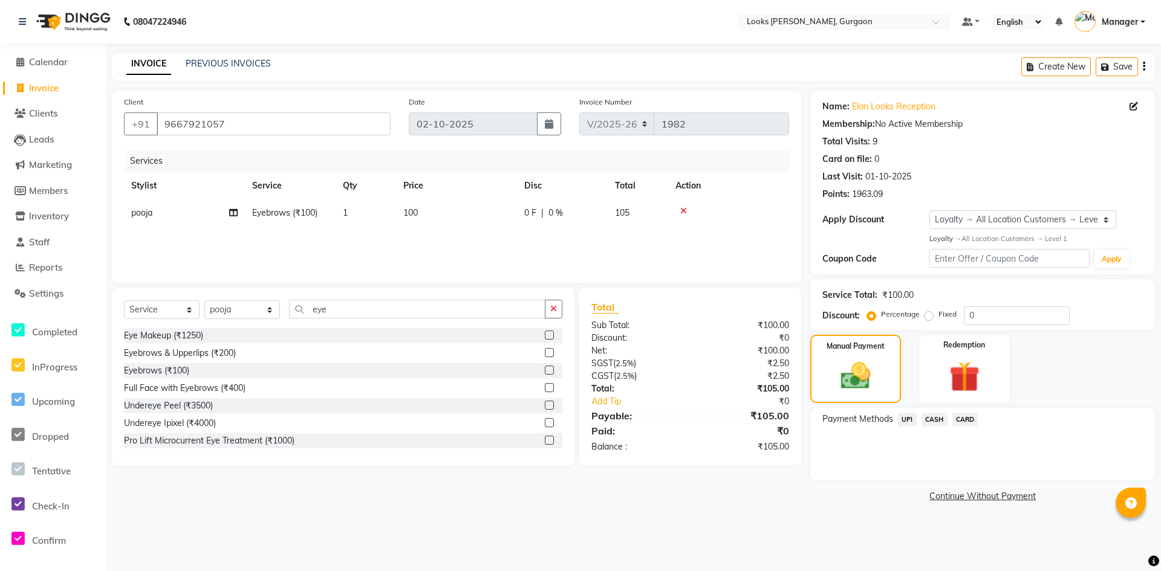
click at [902, 423] on span "UPI" at bounding box center [907, 420] width 19 height 14
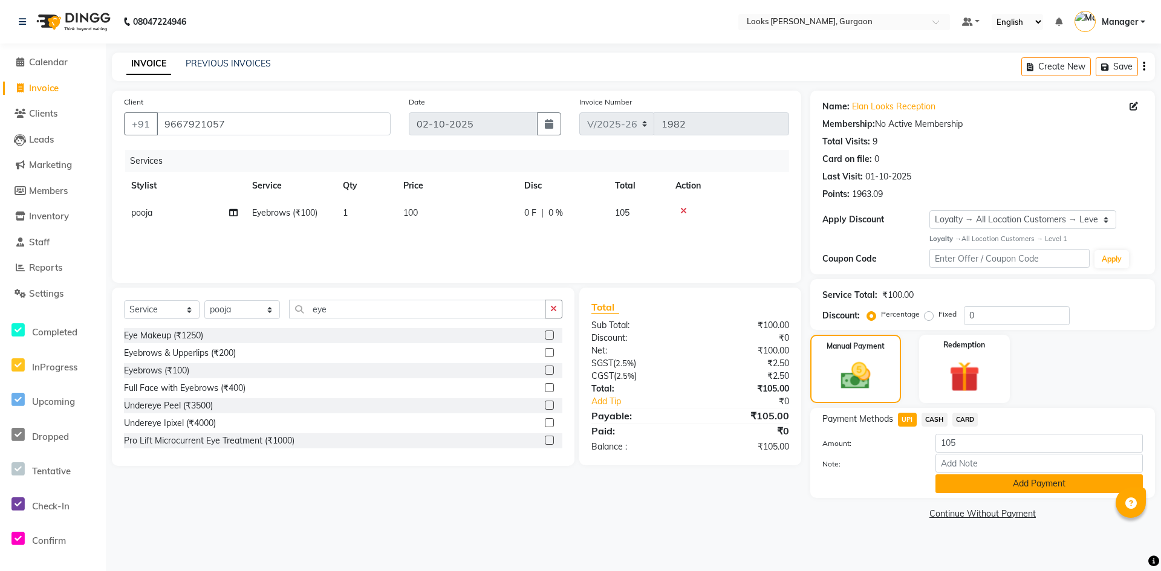
click at [990, 481] on button "Add Payment" at bounding box center [1038, 484] width 207 height 19
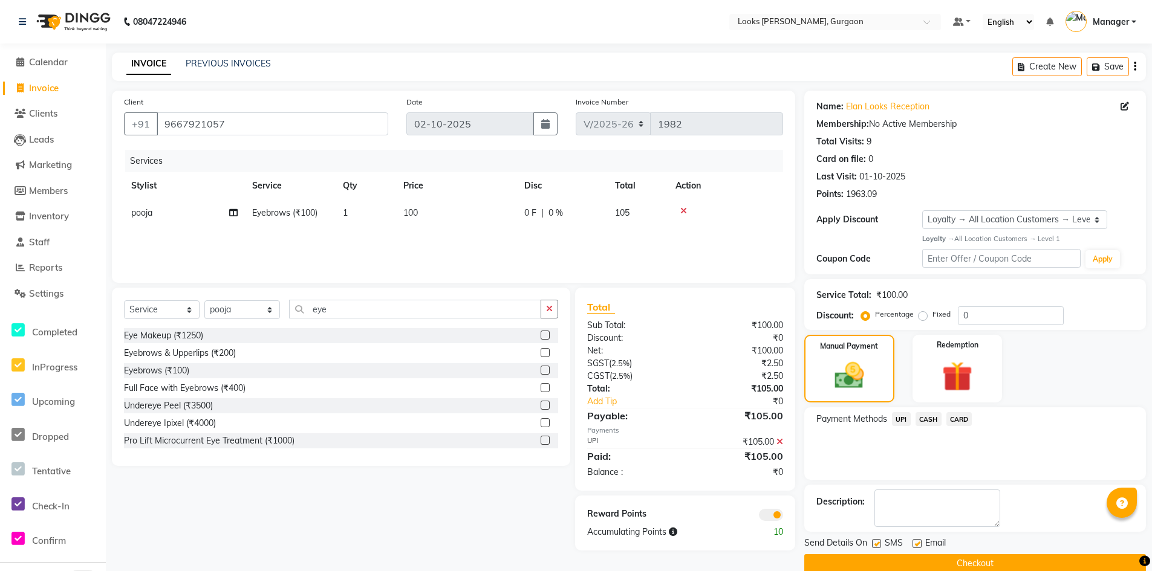
scroll to position [20, 0]
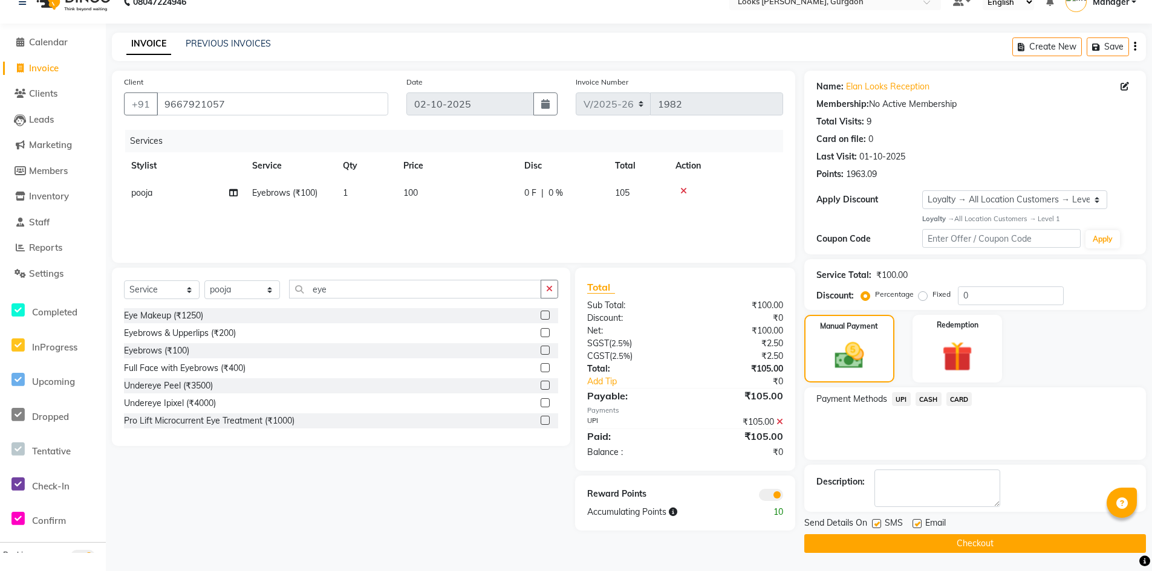
click at [964, 548] on button "Checkout" at bounding box center [975, 543] width 342 height 19
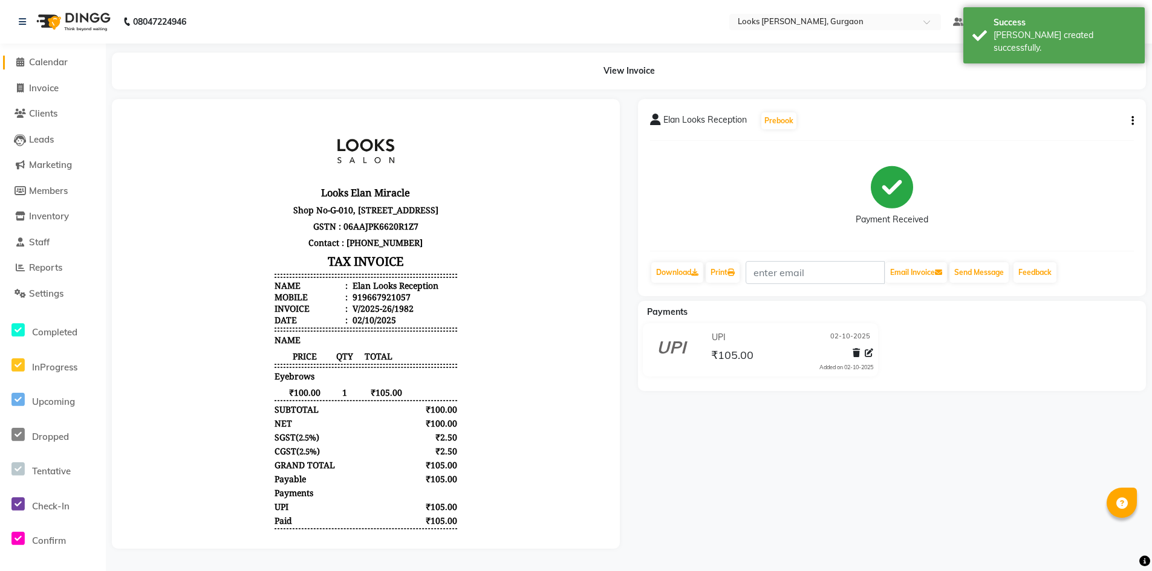
click at [53, 60] on span "Calendar" at bounding box center [48, 61] width 39 height 11
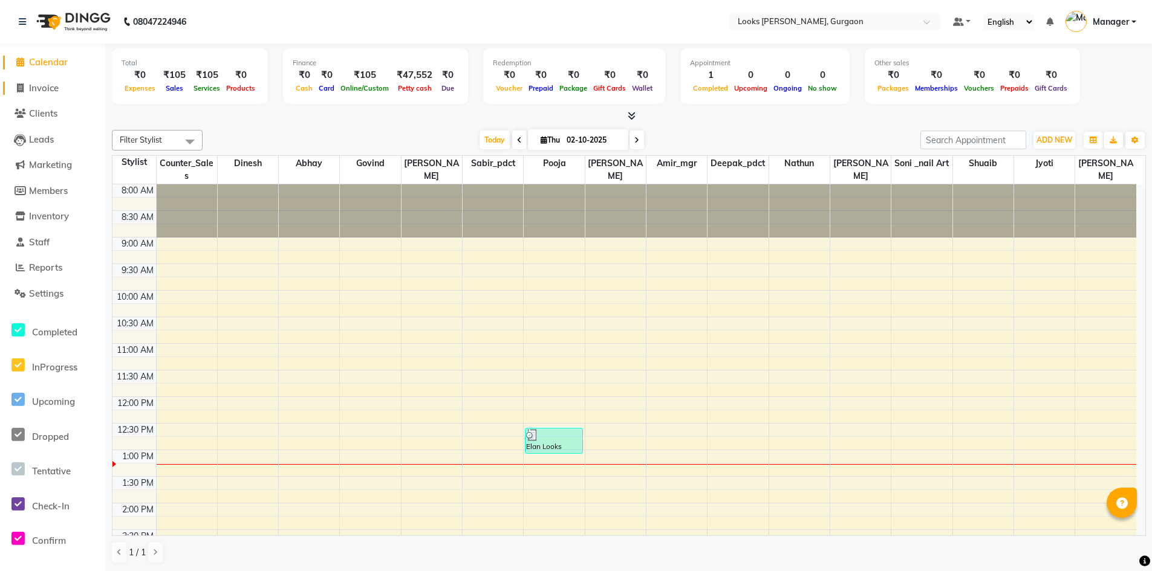
click at [34, 86] on span "Invoice" at bounding box center [44, 87] width 30 height 11
select select "service"
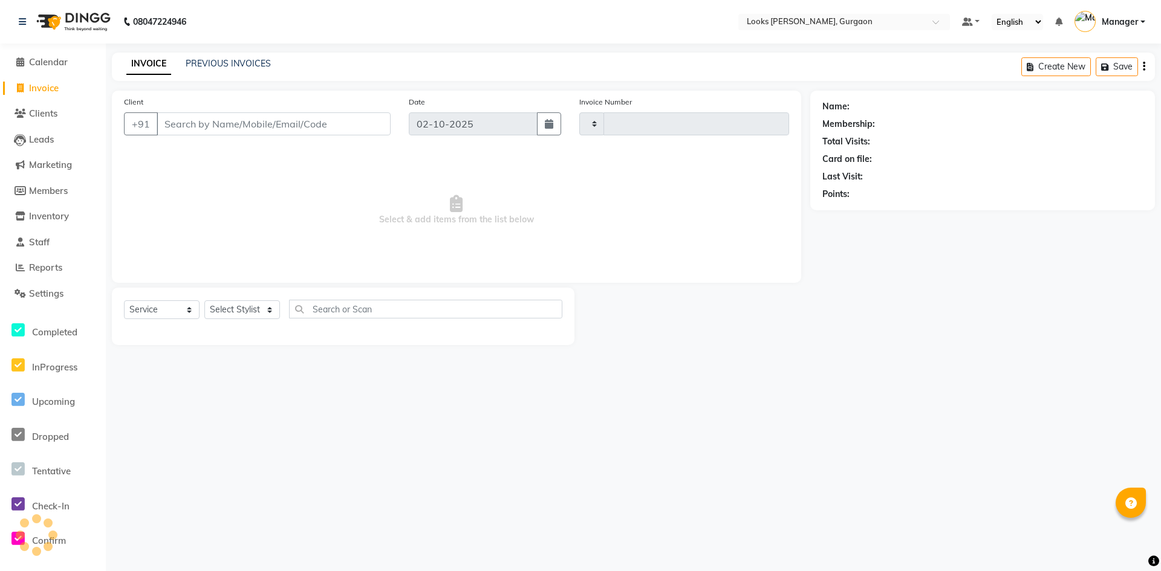
type input "1983"
select select "8452"
click at [241, 128] on input "Client" at bounding box center [274, 123] width 234 height 23
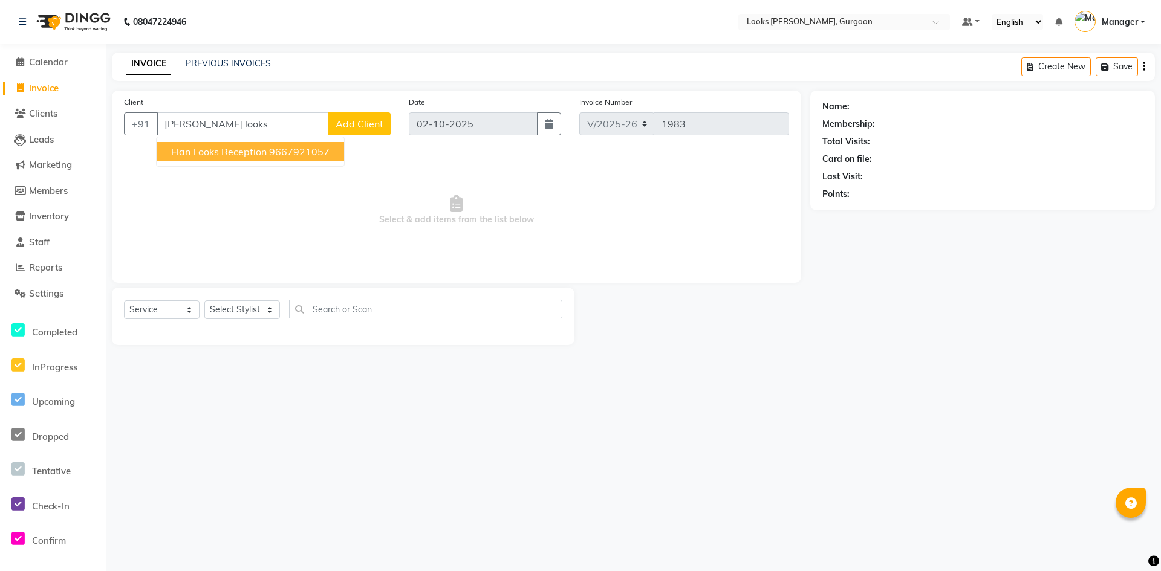
click at [253, 155] on span "Elan Looks Reception" at bounding box center [219, 152] width 96 height 12
type input "9667921057"
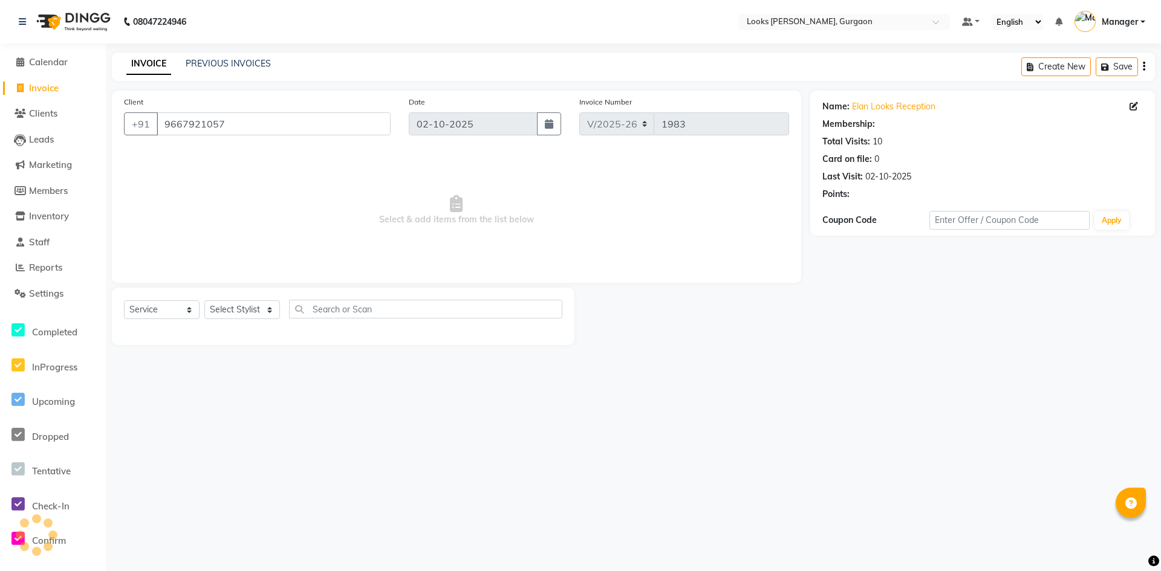
select select "1: Object"
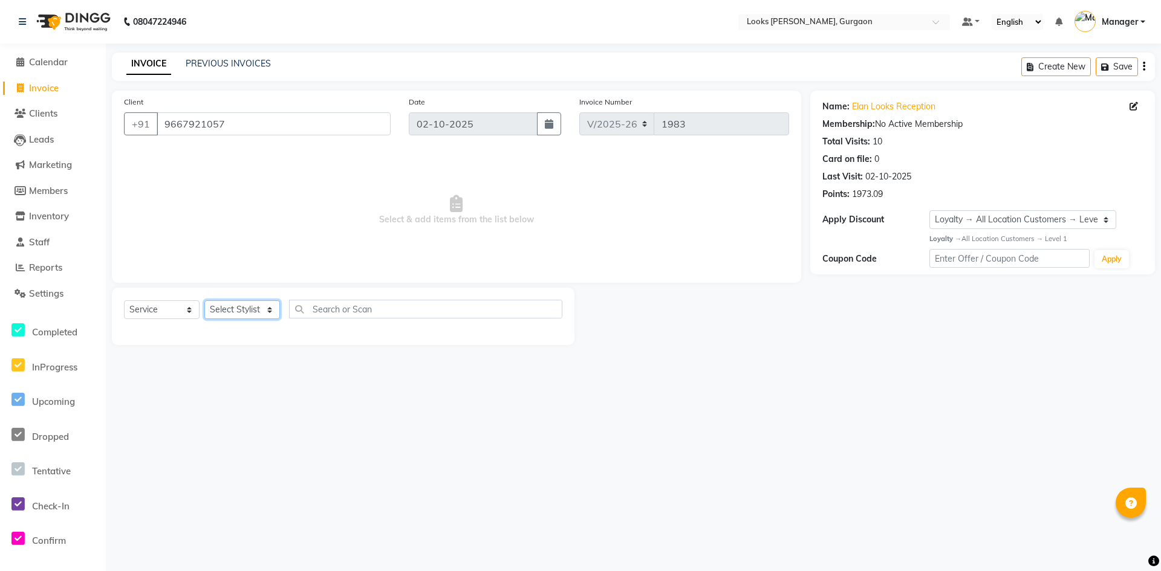
click at [261, 310] on select "Select Stylist [PERSON_NAME] abhay [PERSON_NAME] [PERSON_NAME] Counter_Sales De…" at bounding box center [242, 309] width 76 height 19
select select "82372"
click at [204, 300] on select "Select Stylist [PERSON_NAME] abhay [PERSON_NAME] [PERSON_NAME] Counter_Sales De…" at bounding box center [242, 309] width 76 height 19
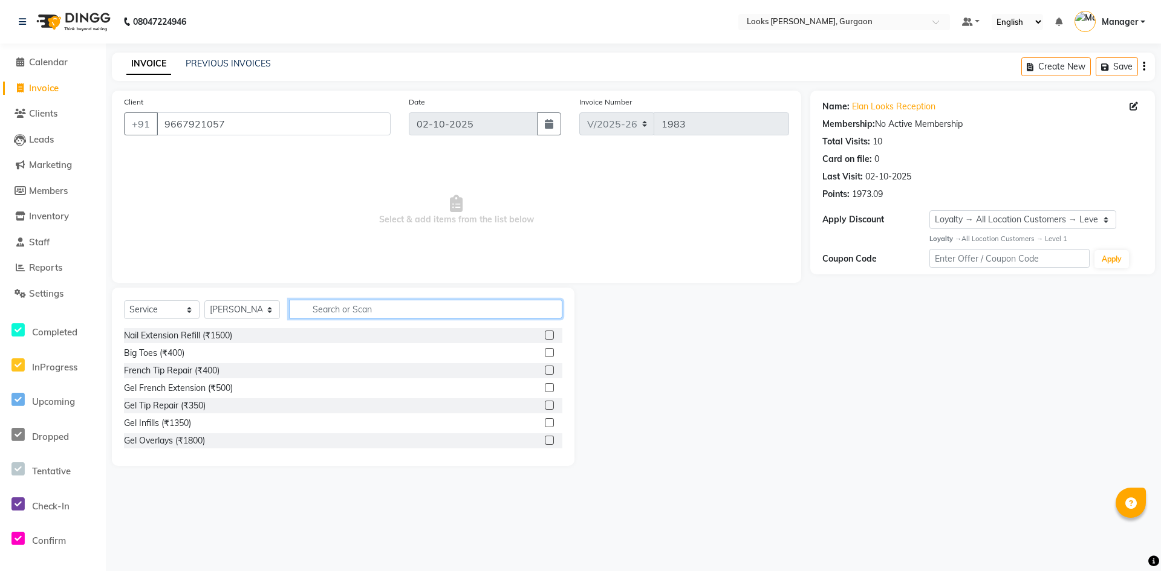
click at [336, 304] on input "text" at bounding box center [425, 309] width 273 height 19
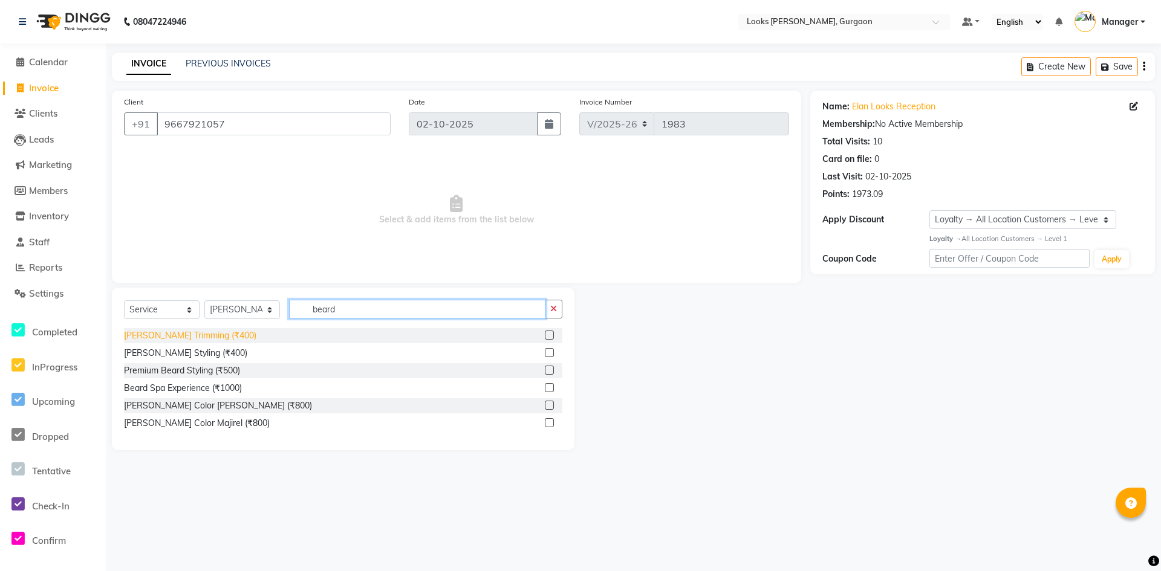
type input "beard"
click at [192, 335] on div "[PERSON_NAME] Trimming (₹400)" at bounding box center [190, 336] width 132 height 13
checkbox input "false"
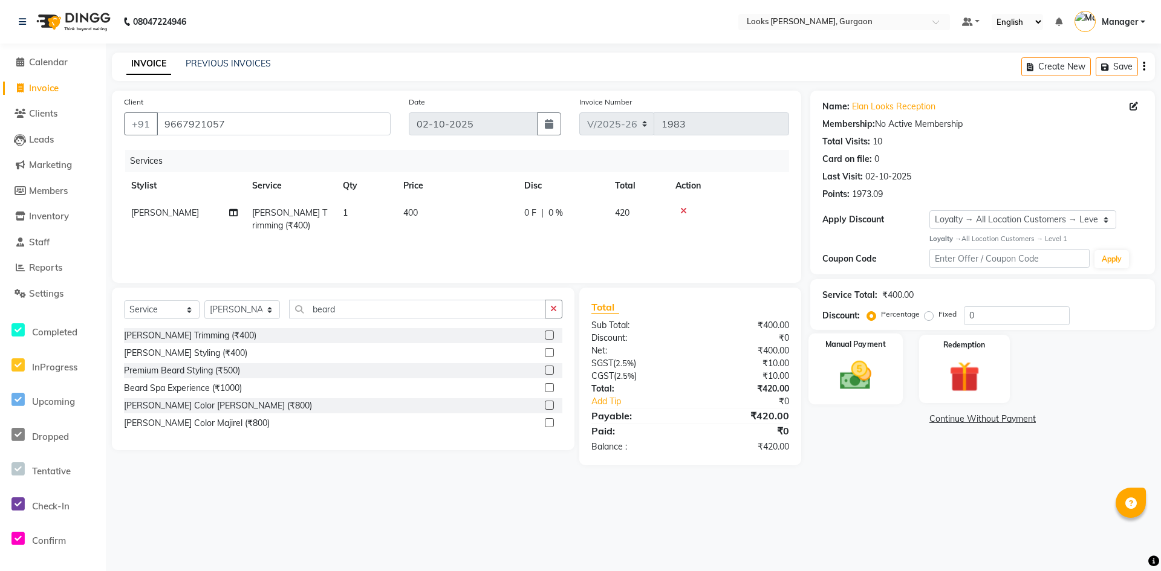
click at [868, 342] on label "Manual Payment" at bounding box center [855, 344] width 60 height 11
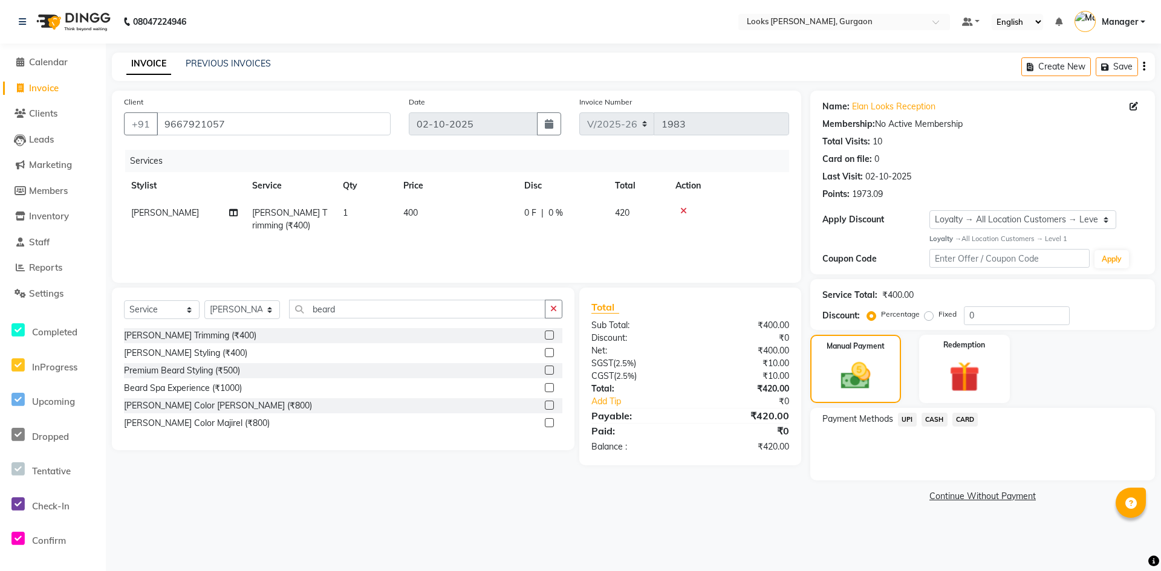
click at [637, 212] on td "420" at bounding box center [638, 220] width 60 height 40
drag, startPoint x: 664, startPoint y: 216, endPoint x: 499, endPoint y: 184, distance: 167.4
click at [499, 184] on table "Stylist Service Qty Price Disc Total Action [PERSON_NAME] abhay [PERSON_NAME] […" at bounding box center [456, 211] width 665 height 79
type input "1.15"
click at [565, 238] on tr "[PERSON_NAME] Trimming (₹400) 1 400 4.6 F | 1.15 % 415.17" at bounding box center [456, 220] width 665 height 40
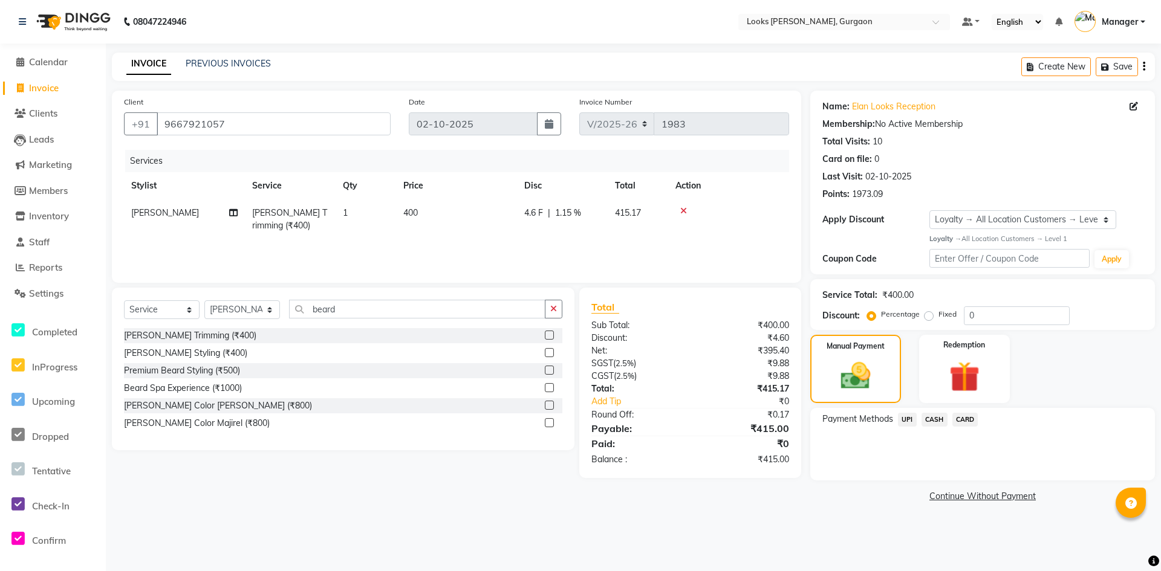
click at [577, 210] on span "1.15 %" at bounding box center [568, 213] width 26 height 13
drag, startPoint x: 663, startPoint y: 215, endPoint x: 560, endPoint y: 216, distance: 102.2
click at [560, 216] on tr "[PERSON_NAME] [PERSON_NAME] Counter_Sales Deepak_pdct [PERSON_NAME] Manager Nat…" at bounding box center [456, 225] width 665 height 51
type input "1.05"
click at [611, 238] on tr "[PERSON_NAME] Trimming (₹400) 1 400 4.2 F | 1.05 % 415.59" at bounding box center [456, 220] width 665 height 40
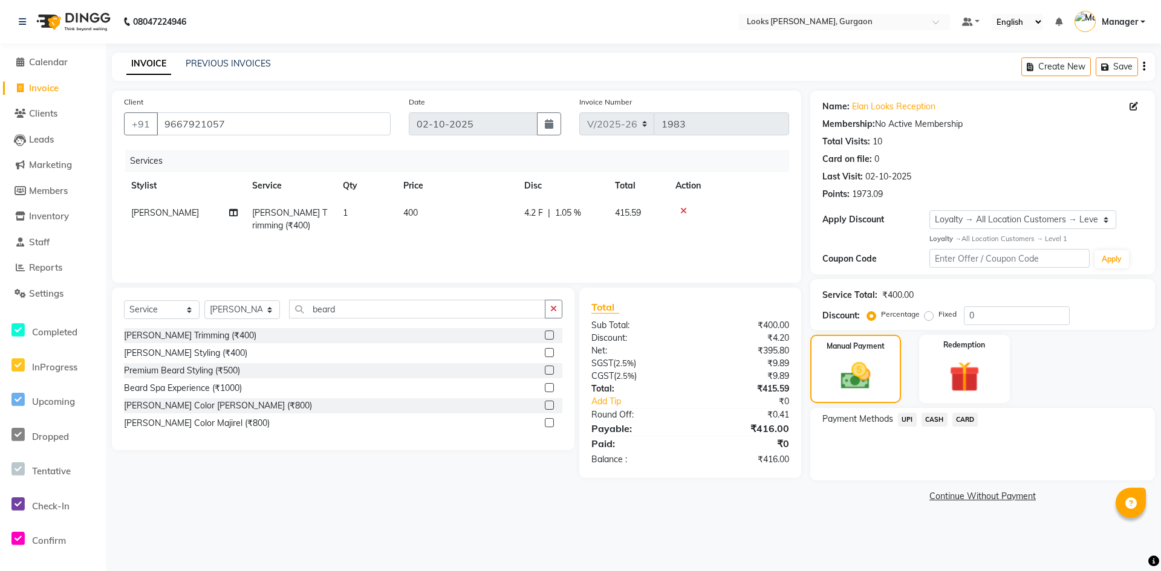
click at [575, 213] on span "1.05 %" at bounding box center [568, 213] width 26 height 13
drag, startPoint x: 655, startPoint y: 218, endPoint x: 591, endPoint y: 214, distance: 64.8
click at [591, 213] on div "4.2 F | 1.05 %" at bounding box center [629, 216] width 97 height 19
type input "0.5"
click at [570, 252] on div "Services Stylist Service Qty Price Disc Total Action [PERSON_NAME] abhay [PERSO…" at bounding box center [456, 210] width 665 height 121
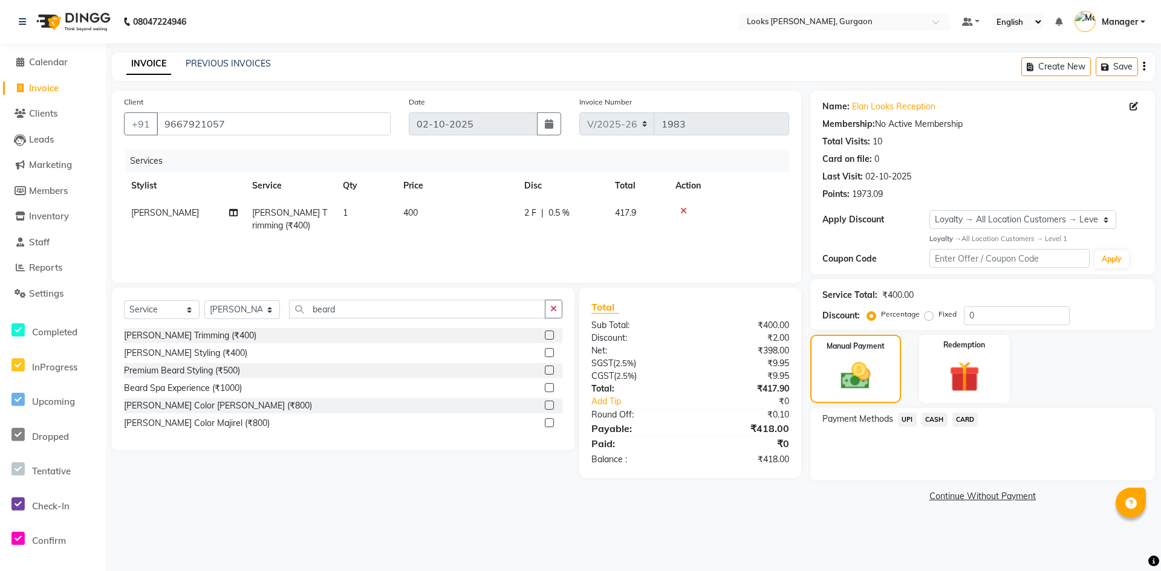
click at [583, 228] on td "2 F | 0.5 %" at bounding box center [562, 220] width 91 height 40
drag, startPoint x: 661, startPoint y: 218, endPoint x: 589, endPoint y: 226, distance: 72.4
click at [612, 221] on div "2 F | 0.5 %" at bounding box center [629, 216] width 97 height 19
type input "2.2"
click at [585, 241] on div "Services Stylist Service Qty Price Disc Total Action [PERSON_NAME] Trimming (₹4…" at bounding box center [456, 210] width 665 height 121
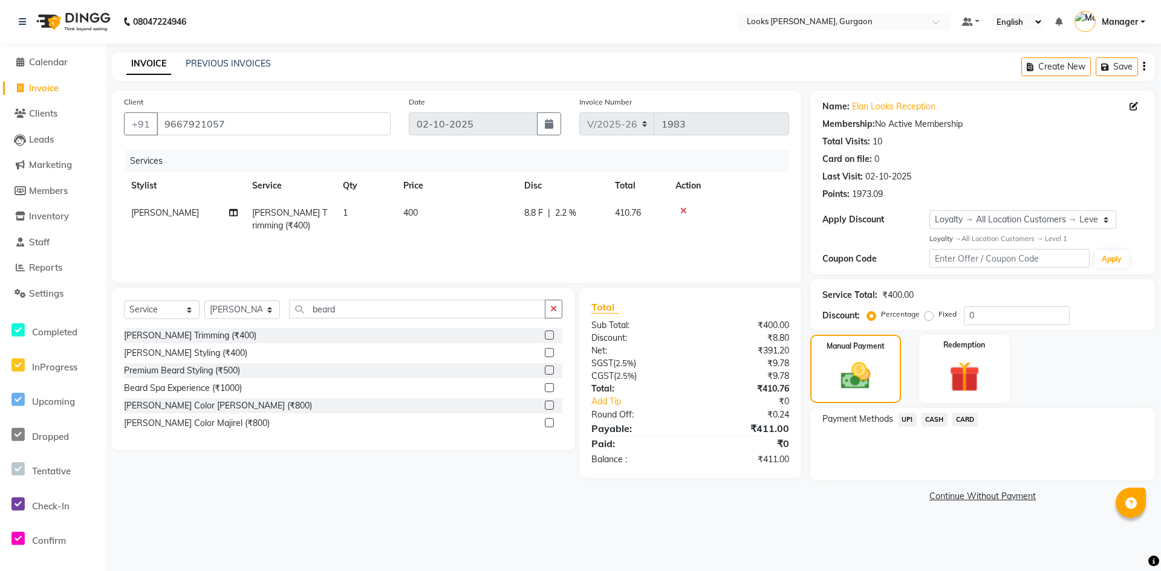
click at [572, 213] on span "2.2 %" at bounding box center [565, 213] width 21 height 13
drag, startPoint x: 660, startPoint y: 217, endPoint x: 598, endPoint y: 212, distance: 62.5
click at [598, 212] on div "8.8 F | 2.2 %" at bounding box center [629, 216] width 97 height 19
type input "5"
click at [643, 245] on div "Services Stylist Service Qty Price Disc Total Action [PERSON_NAME] Trimming (₹4…" at bounding box center [456, 210] width 665 height 121
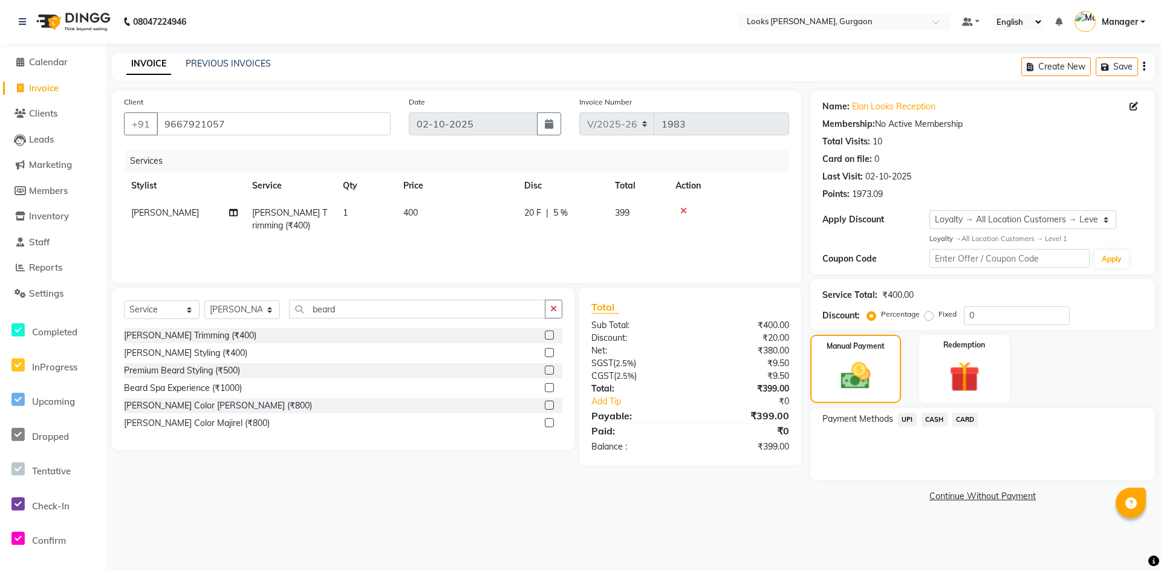
click at [559, 216] on span "5 %" at bounding box center [560, 213] width 15 height 13
click at [661, 219] on input "5" at bounding box center [652, 216] width 36 height 19
type input "5.1"
click at [638, 247] on div "Services Stylist Service Qty Price Disc Total Action [PERSON_NAME] Trimming (₹4…" at bounding box center [456, 210] width 665 height 121
click at [574, 216] on span "5.1 %" at bounding box center [570, 213] width 21 height 13
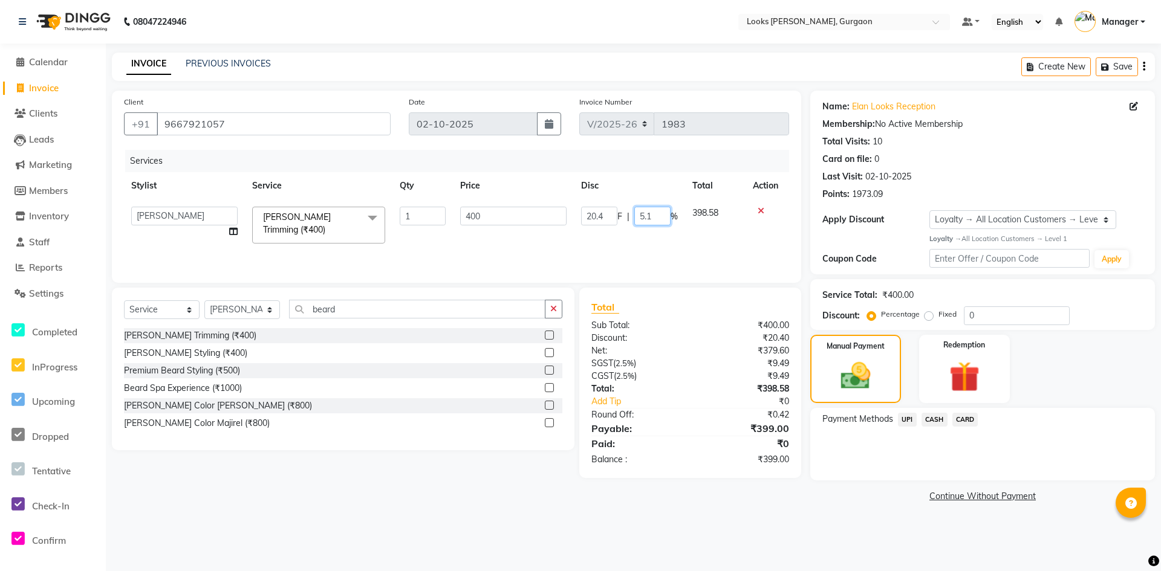
click at [651, 215] on input "5.1" at bounding box center [652, 216] width 36 height 19
type input "5.2"
click at [619, 250] on div "Services Stylist Service Qty Price Disc Total Action [PERSON_NAME] abhay [PERSO…" at bounding box center [456, 210] width 665 height 121
click at [573, 216] on span "5.2 %" at bounding box center [570, 213] width 21 height 13
click at [651, 218] on input "5.2" at bounding box center [652, 216] width 36 height 19
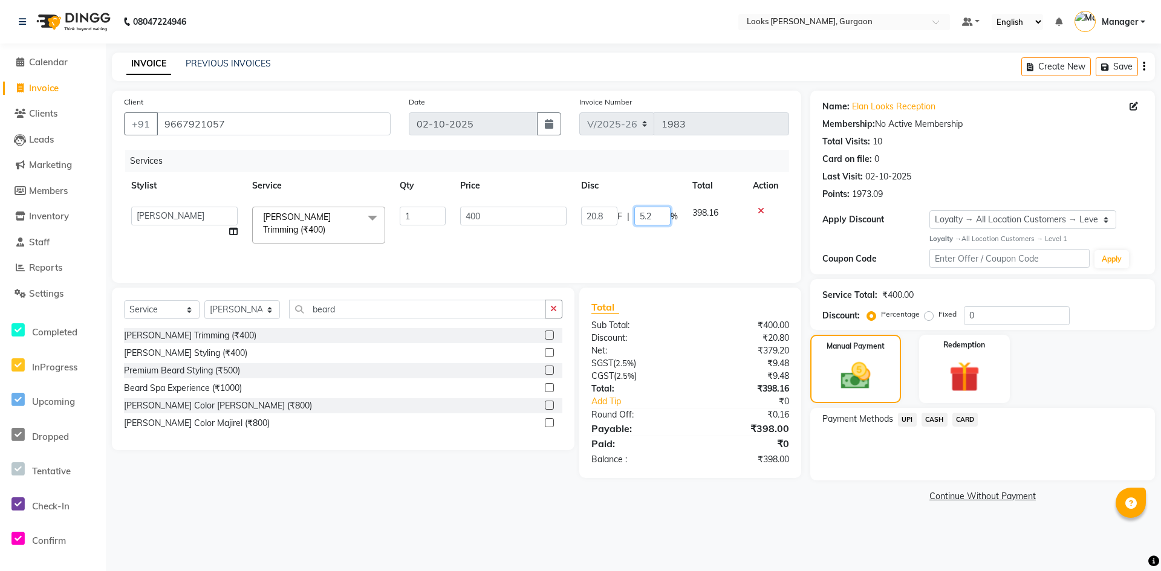
type input "5"
type input "4.99"
click at [571, 255] on div "Services Stylist Service Qty Price Disc Total Action [PERSON_NAME] Trimming (₹4…" at bounding box center [456, 210] width 665 height 121
click at [585, 215] on span "4.99 %" at bounding box center [578, 213] width 26 height 13
drag, startPoint x: 666, startPoint y: 218, endPoint x: 584, endPoint y: 214, distance: 82.3
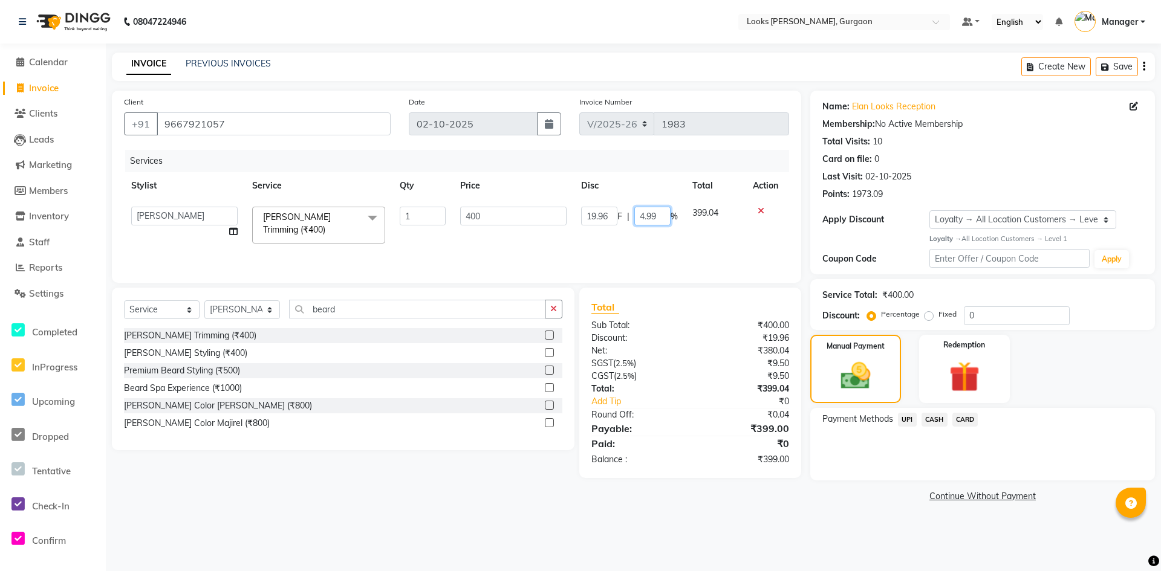
click at [586, 214] on div "19.96 F | 4.99 %" at bounding box center [629, 216] width 97 height 19
type input "4.98"
click at [567, 247] on div "Services Stylist Service Qty Price Disc Total Action [PERSON_NAME] Trimming (₹4…" at bounding box center [456, 210] width 665 height 121
drag, startPoint x: 582, startPoint y: 213, endPoint x: 588, endPoint y: 215, distance: 6.8
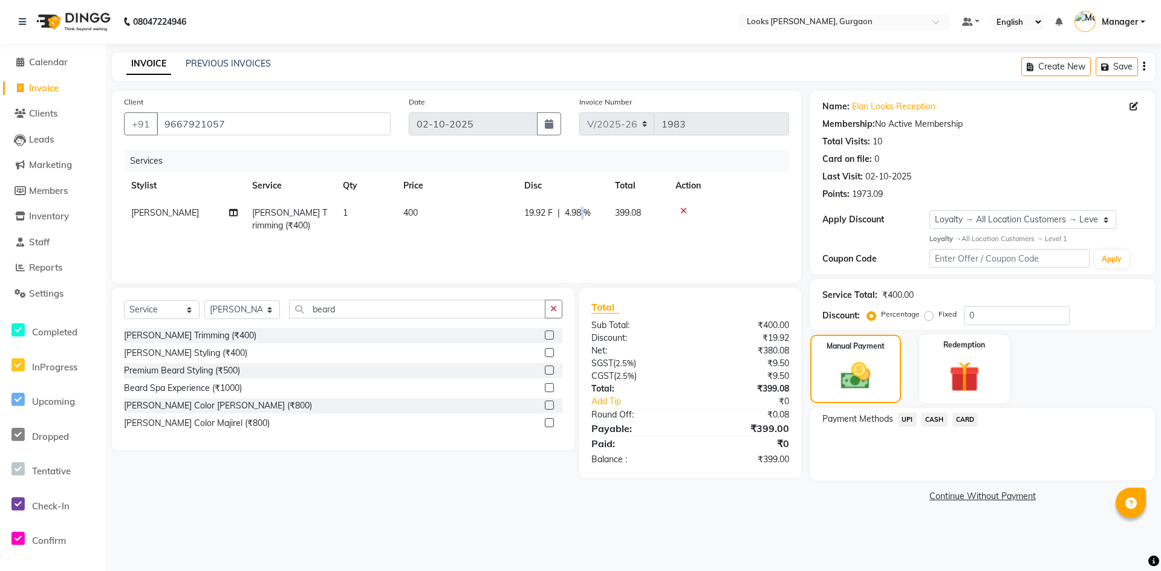
click at [588, 215] on span "4.98 %" at bounding box center [578, 213] width 26 height 13
click at [660, 216] on input "4.98" at bounding box center [652, 216] width 36 height 19
type input "4.95"
click at [604, 248] on div "Services Stylist Service Qty Price Disc Total Action [PERSON_NAME] Trimming (₹4…" at bounding box center [456, 210] width 665 height 121
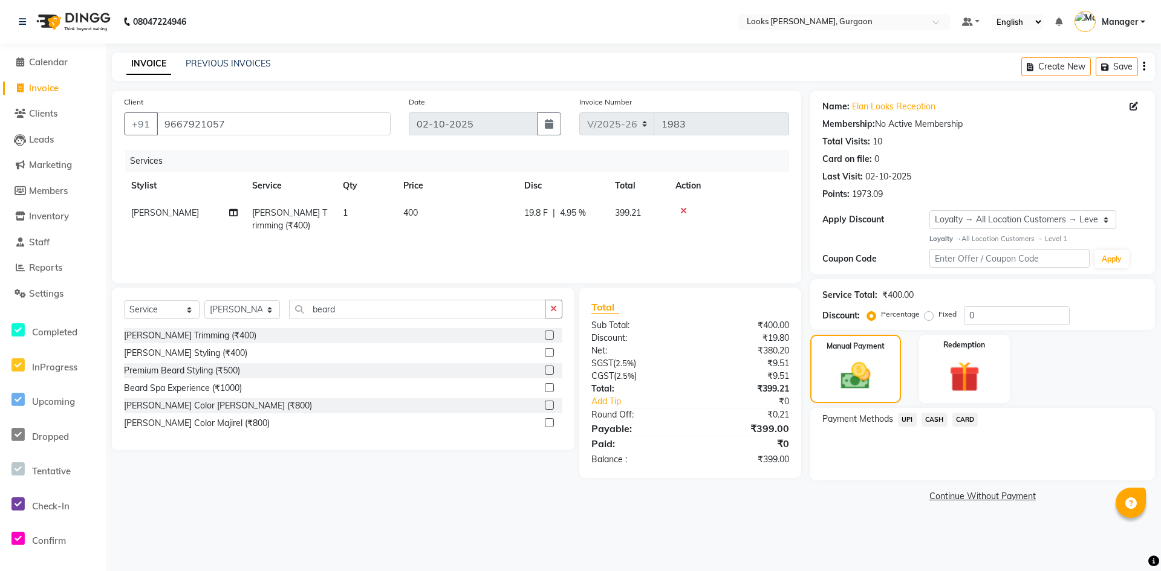
click at [582, 214] on span "4.95 %" at bounding box center [573, 213] width 26 height 13
click at [657, 219] on input "4.95" at bounding box center [652, 216] width 36 height 19
type input "4.50"
click at [549, 239] on tr "[PERSON_NAME] Trimming (₹400) 1 400 18 F | 4.5 % 401.1" at bounding box center [456, 220] width 665 height 40
click at [576, 217] on div "18 F | 4.5 %" at bounding box center [562, 213] width 76 height 13
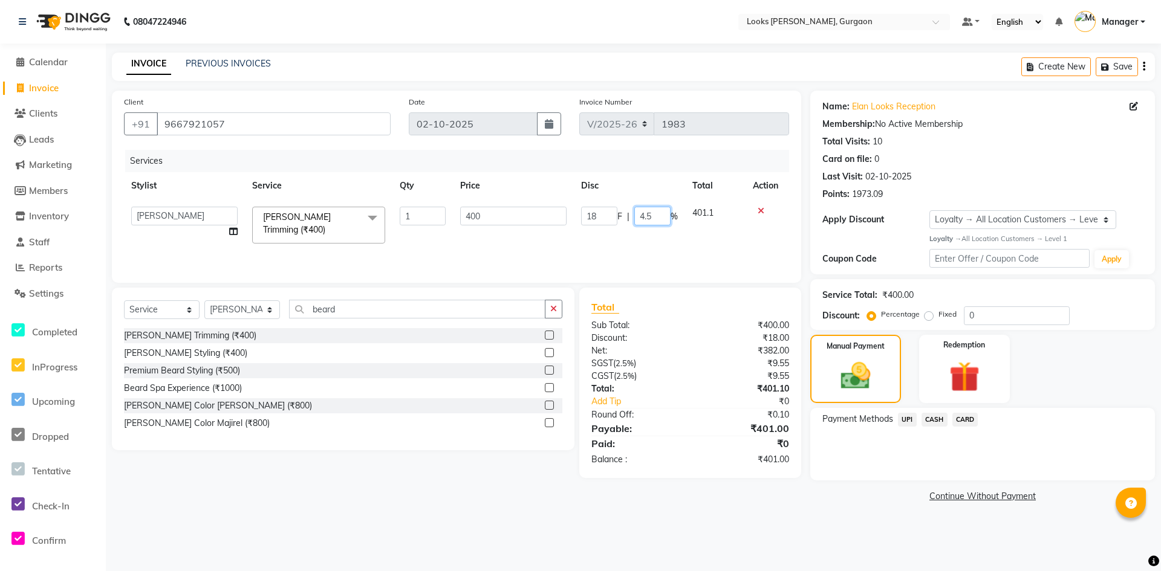
click at [661, 220] on input "4.5" at bounding box center [652, 216] width 36 height 19
type input "4.65"
click at [608, 252] on div "Services Stylist Service Qty Price Disc Total Action [PERSON_NAME] abhay [PERSO…" at bounding box center [456, 210] width 665 height 121
click at [690, 523] on main "INVOICE PREVIOUS INVOICES Create New Save Client [PHONE_NUMBER] Date [DATE] Inv…" at bounding box center [633, 288] width 1055 height 471
click at [935, 419] on span "CASH" at bounding box center [934, 420] width 26 height 14
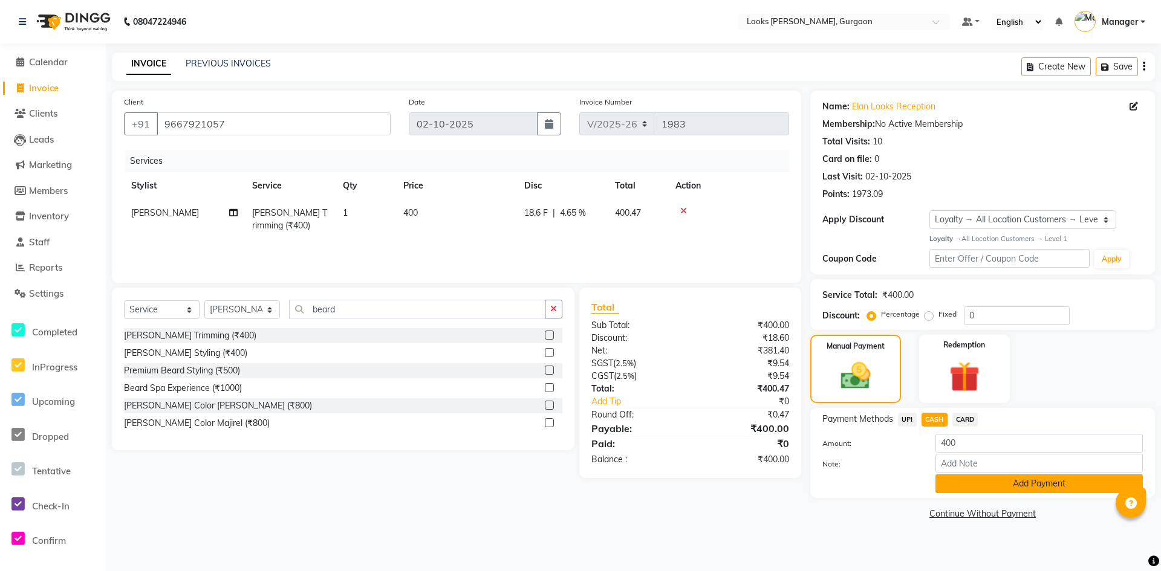
click at [952, 485] on button "Add Payment" at bounding box center [1038, 484] width 207 height 19
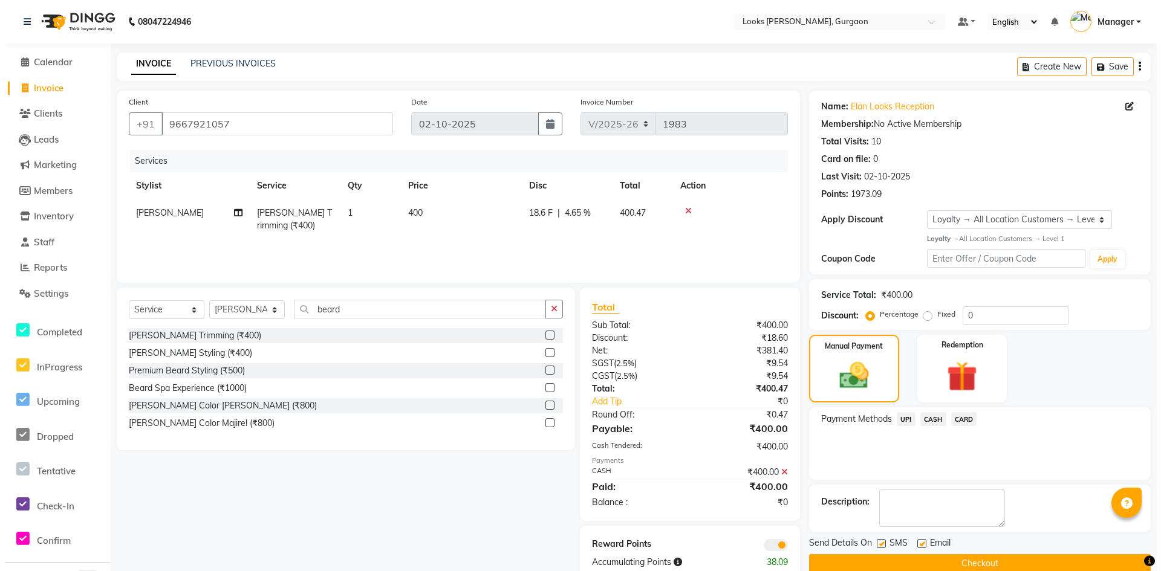
scroll to position [28, 0]
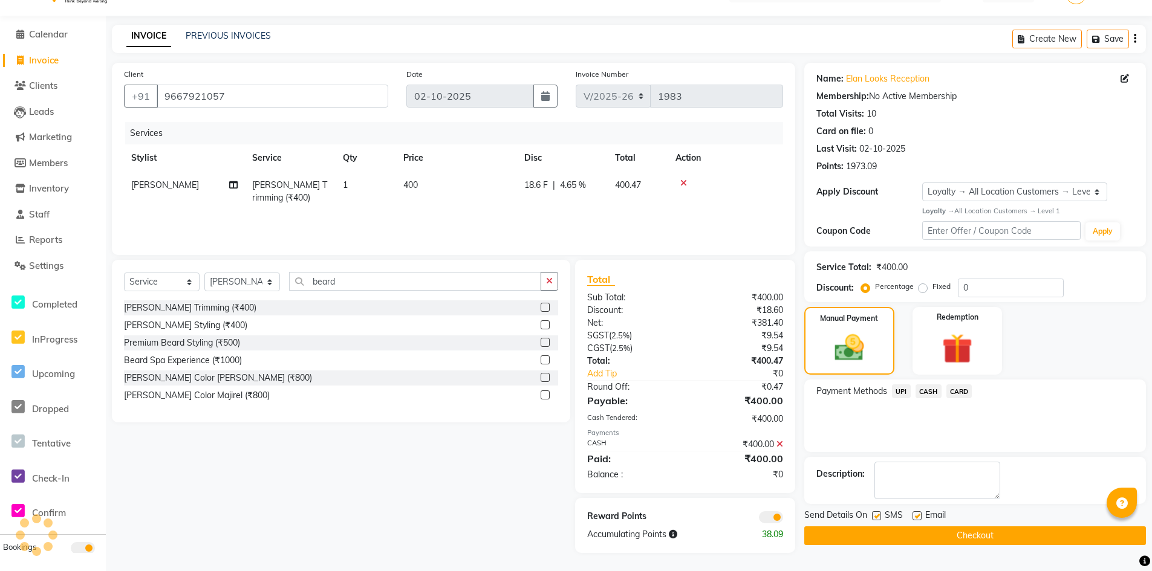
click at [768, 518] on span at bounding box center [771, 517] width 24 height 12
click at [783, 519] on input "checkbox" at bounding box center [783, 519] width 0 height 0
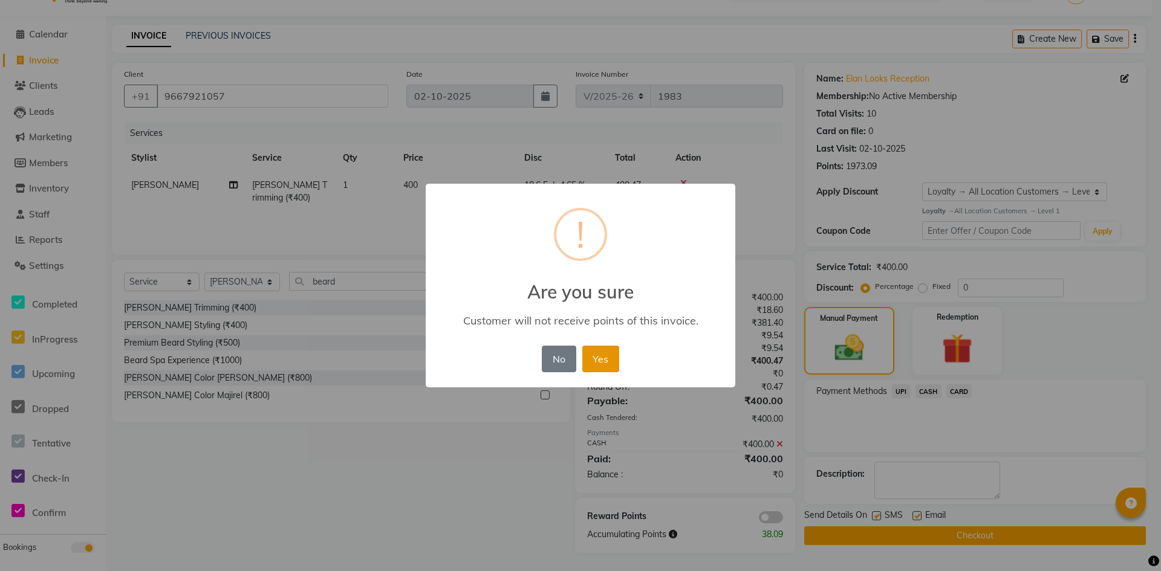
click at [605, 371] on button "Yes" at bounding box center [600, 359] width 37 height 27
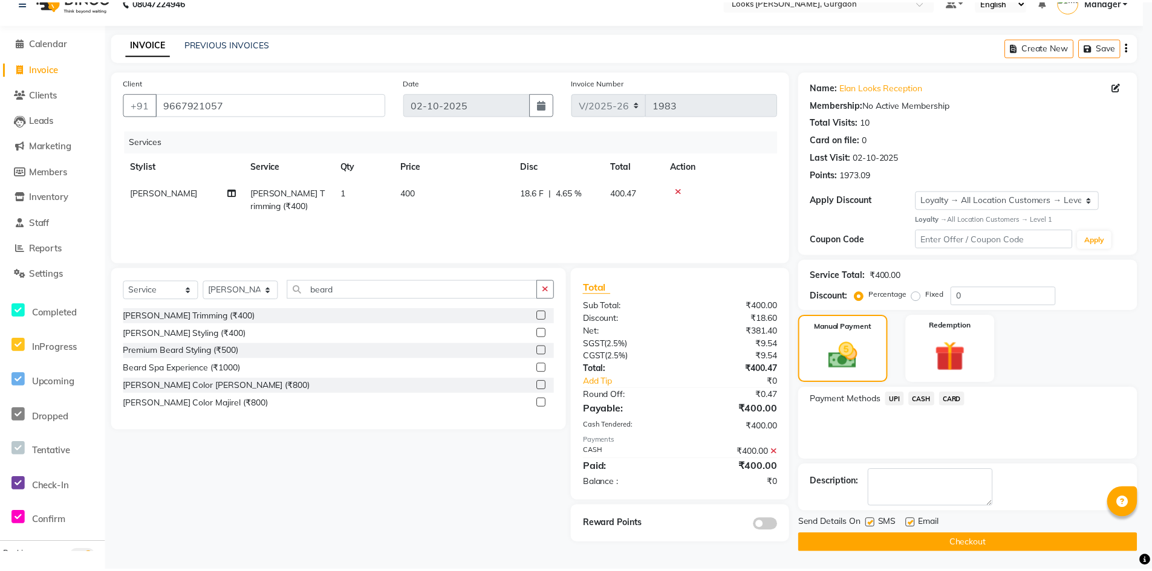
scroll to position [20, 0]
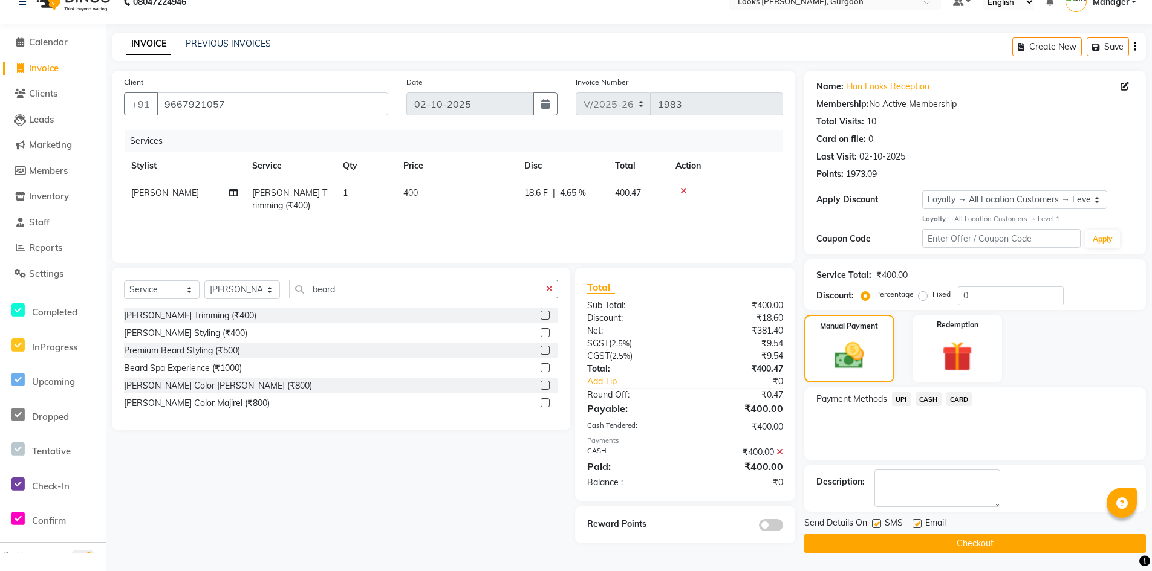
click at [984, 537] on button "Checkout" at bounding box center [975, 543] width 342 height 19
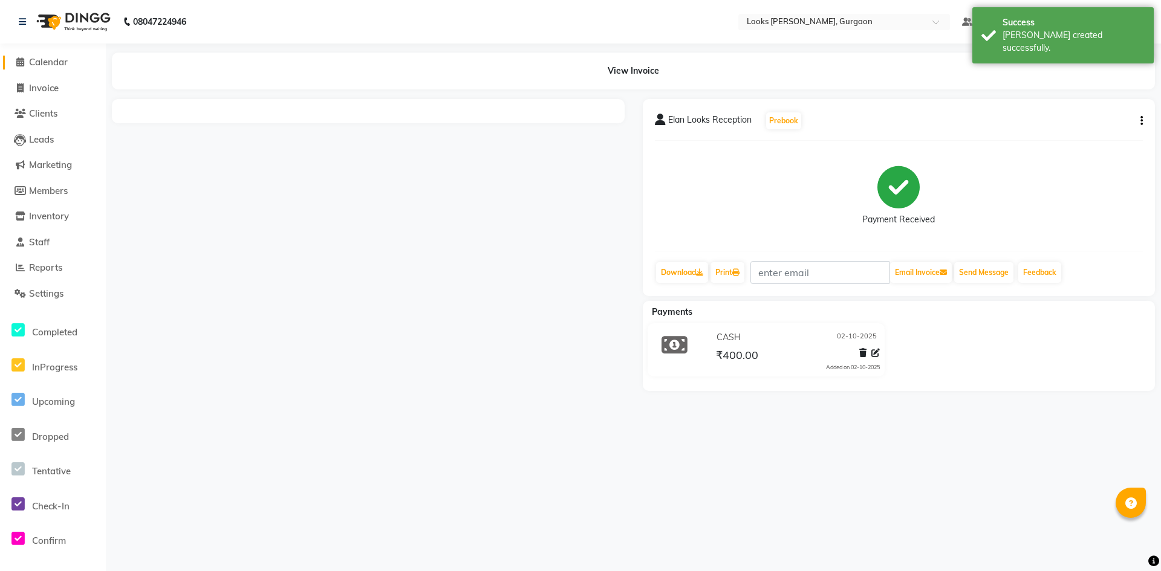
click at [33, 63] on span "Calendar" at bounding box center [48, 61] width 39 height 11
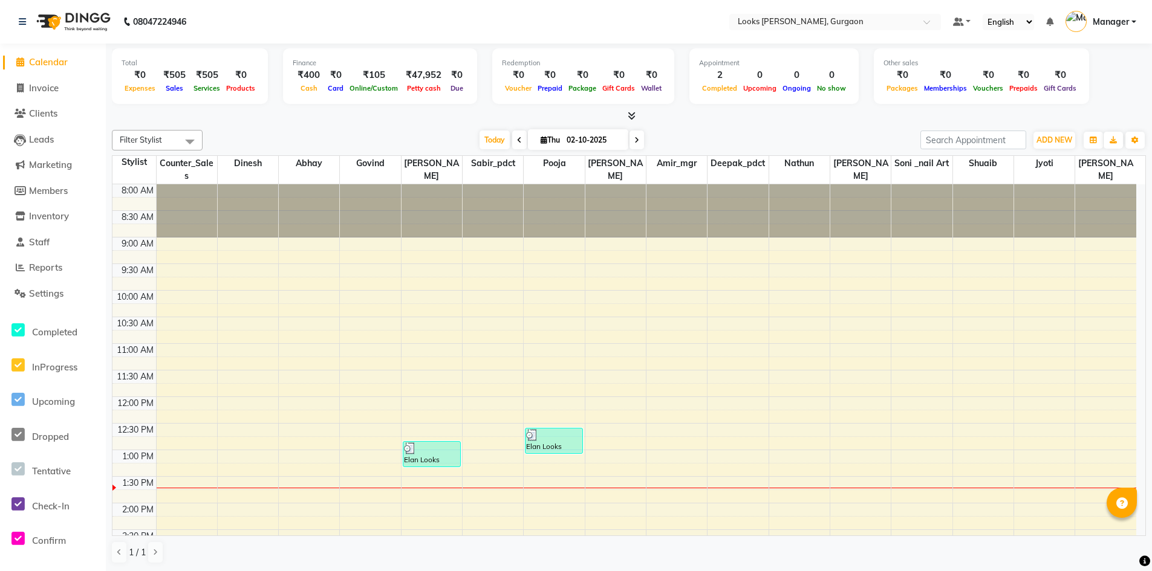
click at [59, 63] on span "Calendar" at bounding box center [48, 61] width 39 height 11
click at [56, 88] on span "Invoice" at bounding box center [44, 87] width 30 height 11
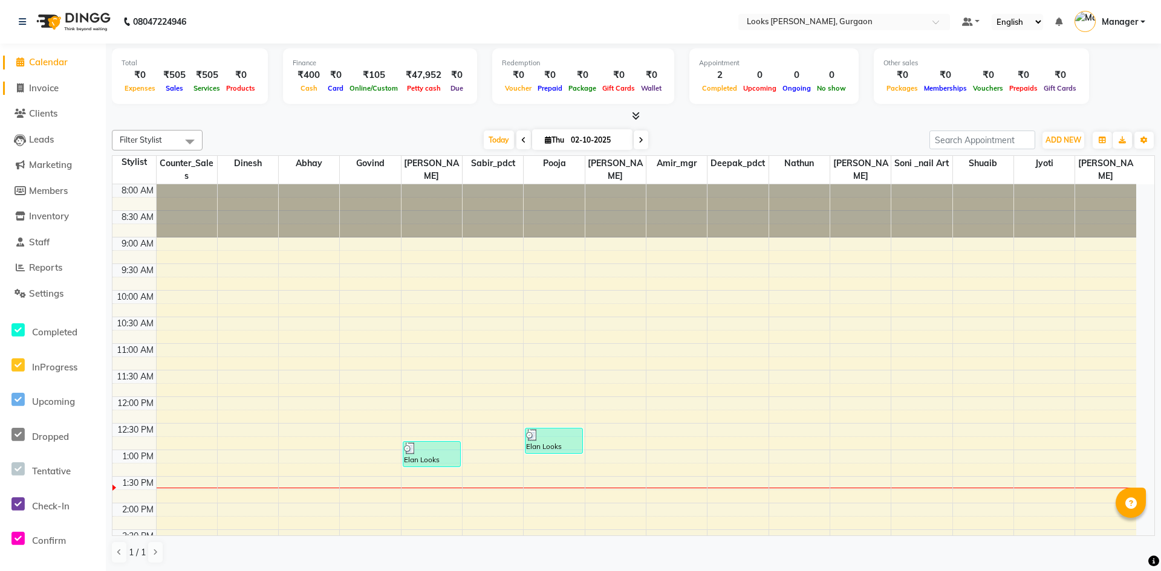
select select "8452"
select select "service"
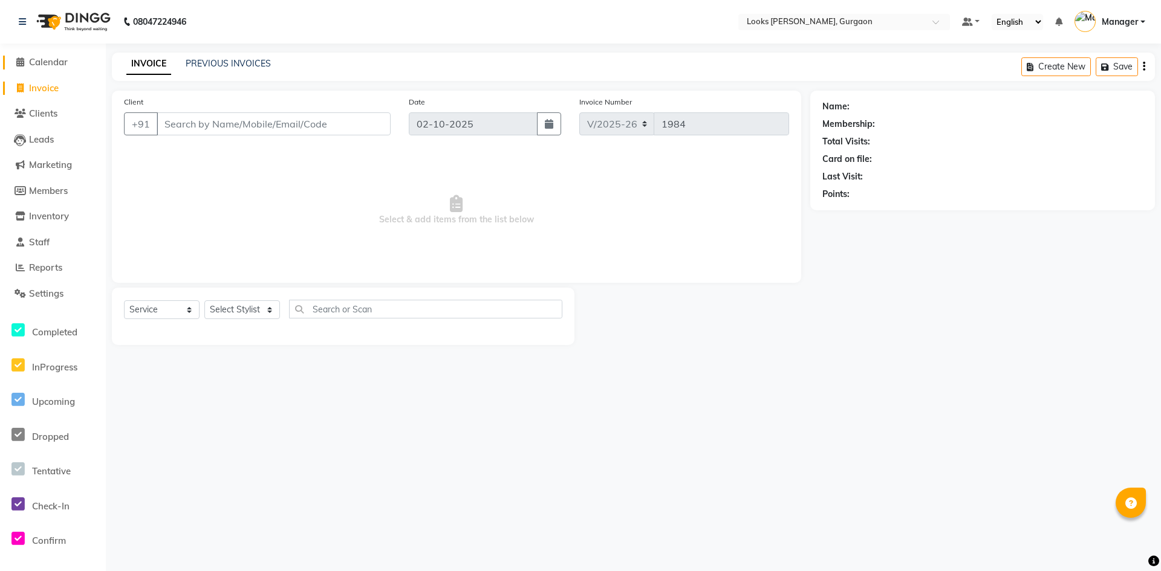
click at [48, 61] on span "Calendar" at bounding box center [48, 61] width 39 height 11
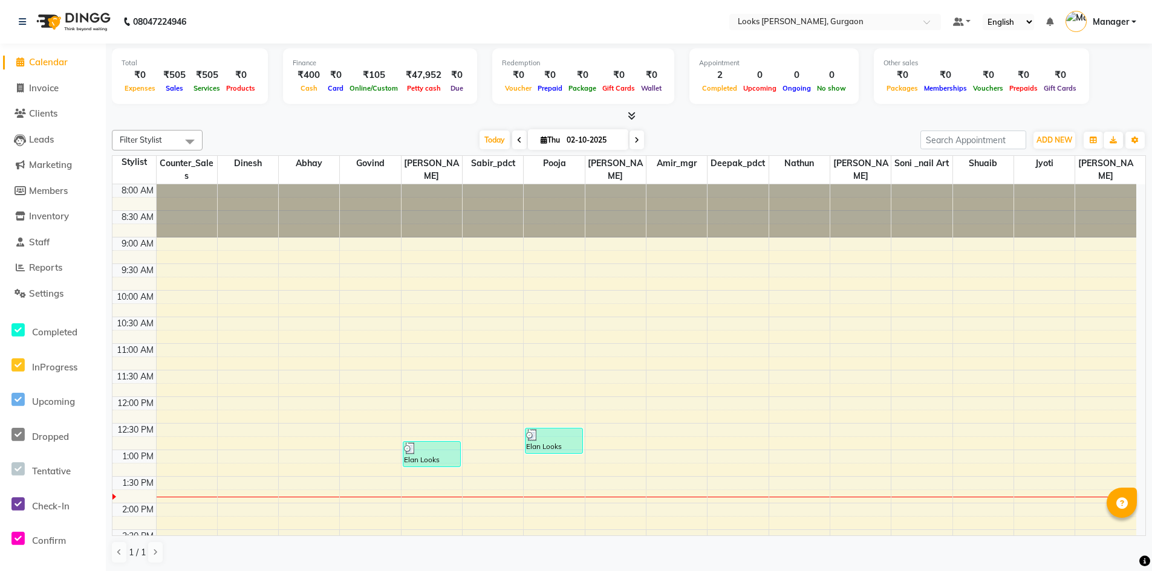
click at [44, 63] on span "Calendar" at bounding box center [48, 61] width 39 height 11
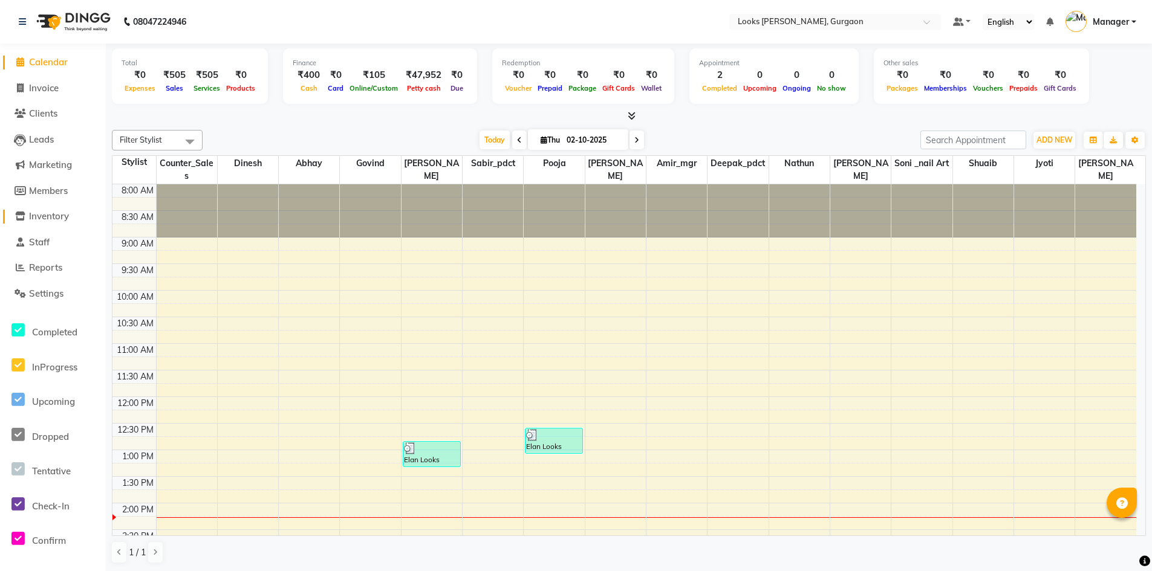
drag, startPoint x: 56, startPoint y: 213, endPoint x: 67, endPoint y: 207, distance: 12.2
click at [56, 213] on span "Inventory" at bounding box center [49, 215] width 40 height 11
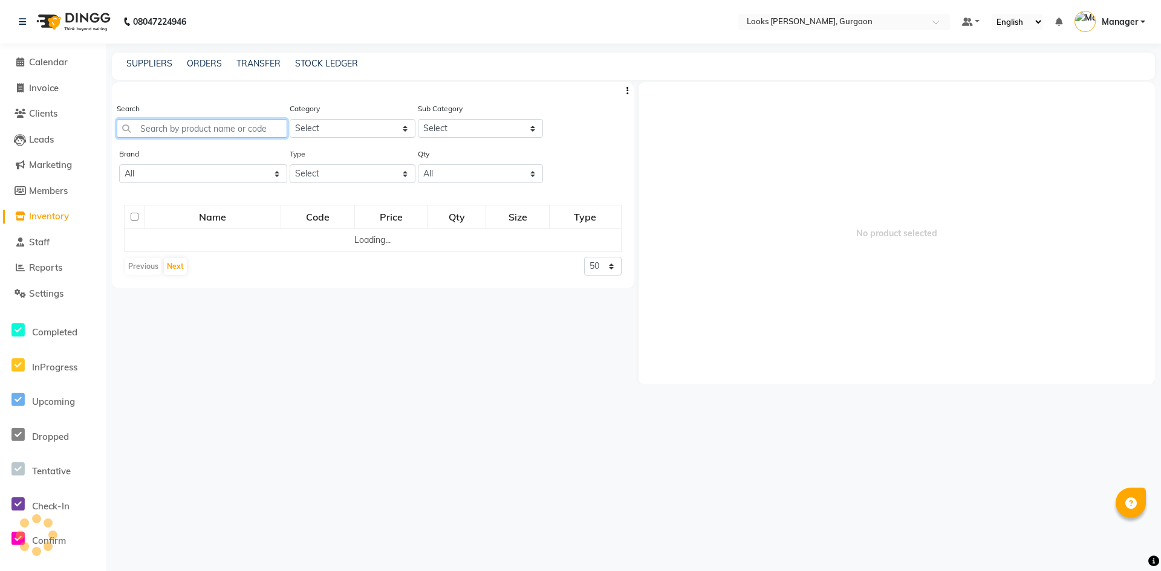
click at [197, 123] on input "text" at bounding box center [202, 128] width 170 height 19
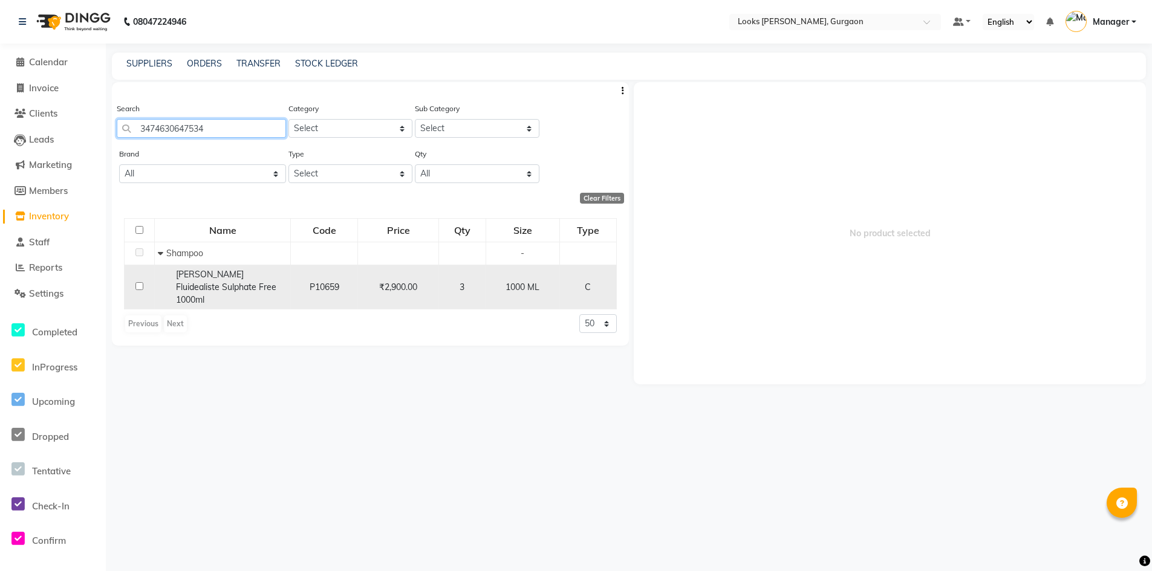
type input "3474630647534"
click at [137, 282] on input "checkbox" at bounding box center [139, 286] width 8 height 8
checkbox input "true"
select select
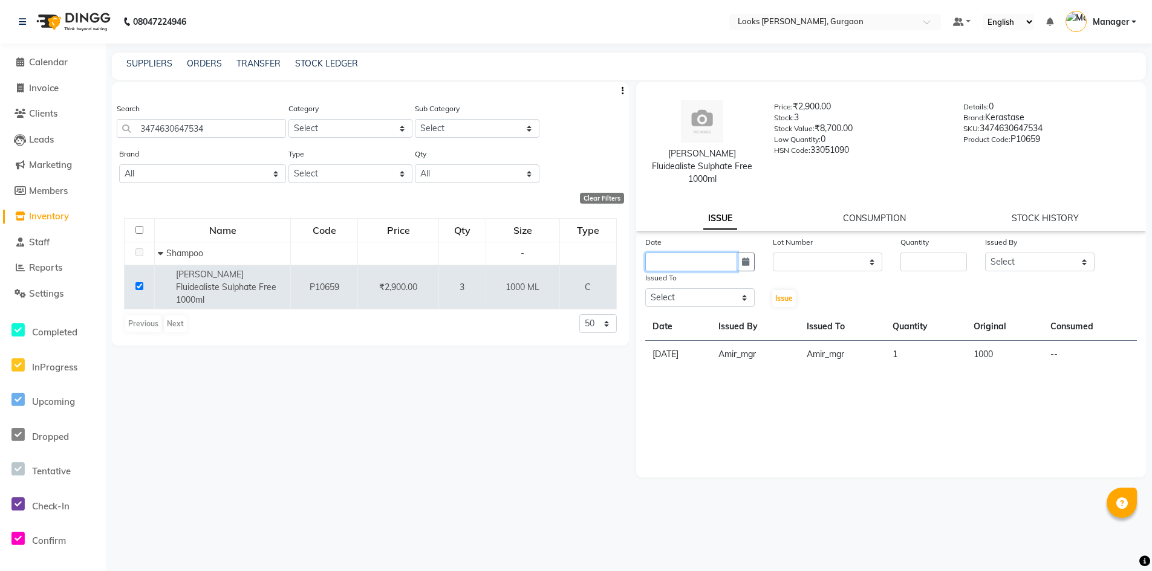
click at [730, 253] on input "text" at bounding box center [691, 262] width 92 height 19
select select "10"
select select "2025"
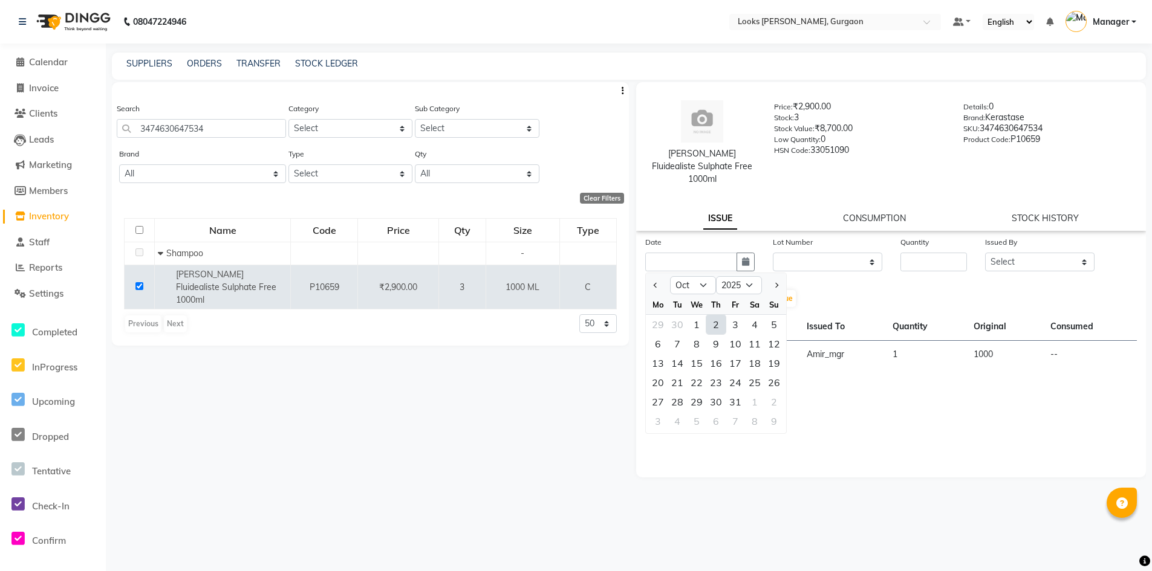
click at [718, 315] on div "2" at bounding box center [715, 324] width 19 height 19
type input "02-10-2025"
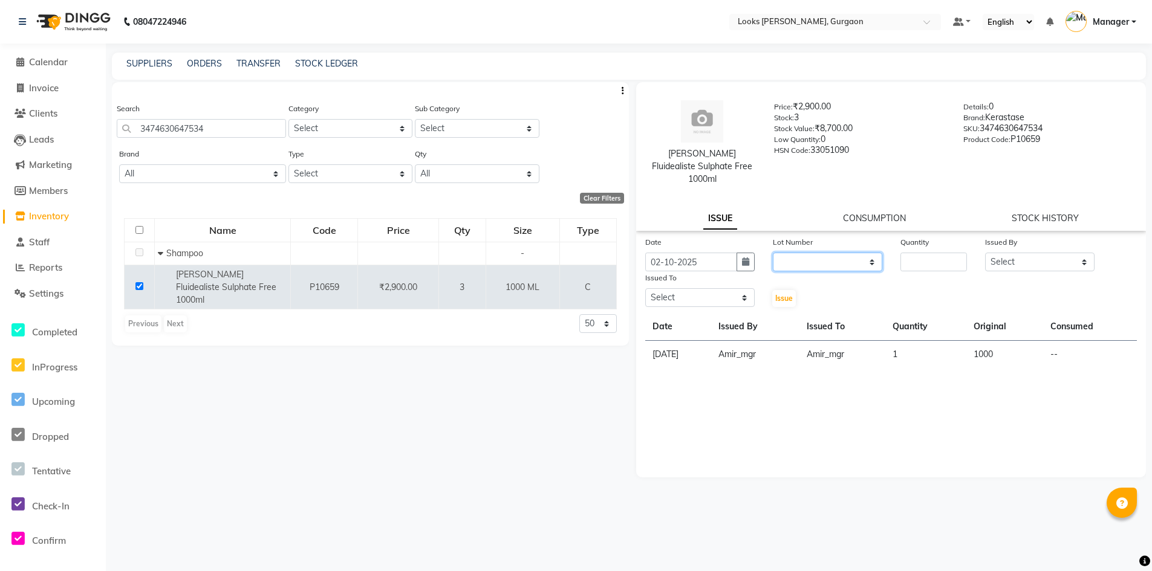
click at [804, 253] on select "None" at bounding box center [827, 262] width 109 height 19
select select "0: null"
click at [773, 253] on select "None" at bounding box center [827, 262] width 109 height 19
click at [917, 256] on input "number" at bounding box center [933, 262] width 67 height 19
type input "1"
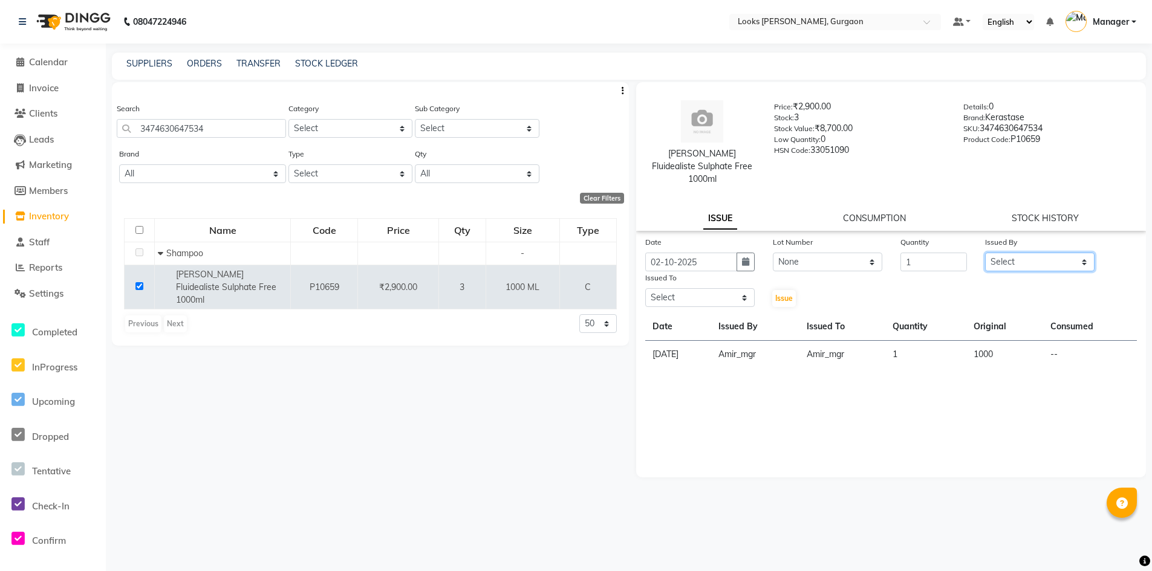
click at [1030, 253] on select "Select [PERSON_NAME] [PERSON_NAME] Counter_Sales Deepak_pdct [PERSON_NAME] Mana…" at bounding box center [1039, 262] width 109 height 19
select select "82818"
click at [985, 253] on select "Select [PERSON_NAME] [PERSON_NAME] Counter_Sales Deepak_pdct [PERSON_NAME] Mana…" at bounding box center [1039, 262] width 109 height 19
click at [736, 288] on select "Select [PERSON_NAME] [PERSON_NAME] Counter_Sales Deepak_pdct [PERSON_NAME] Mana…" at bounding box center [699, 297] width 109 height 19
select select "83623"
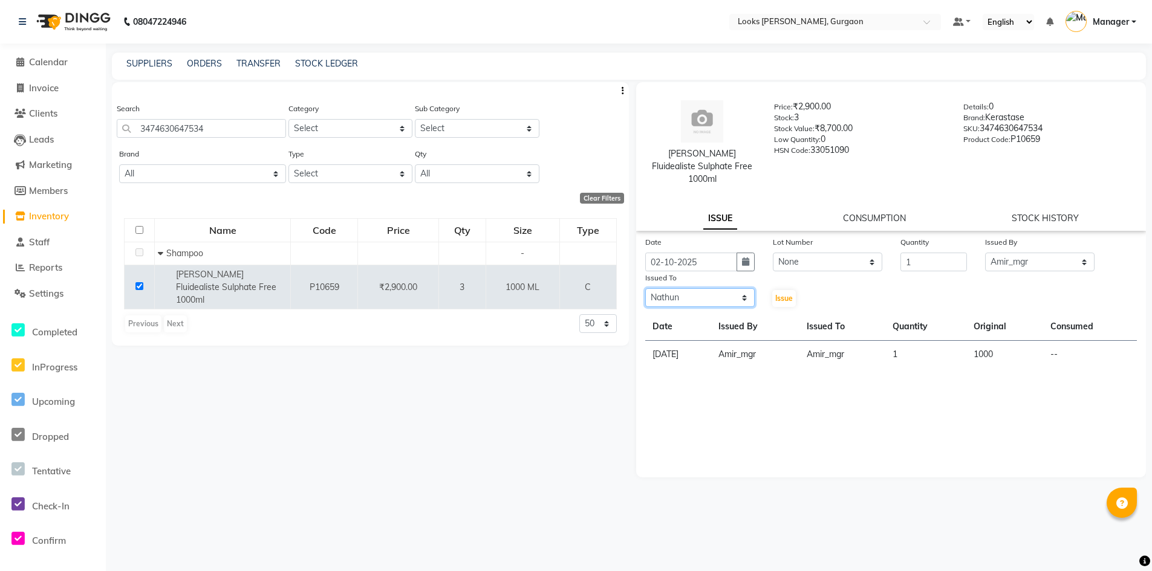
click at [645, 288] on select "Select [PERSON_NAME] [PERSON_NAME] Counter_Sales Deepak_pdct [PERSON_NAME] Mana…" at bounding box center [699, 297] width 109 height 19
click at [782, 294] on span "Issue" at bounding box center [784, 298] width 18 height 9
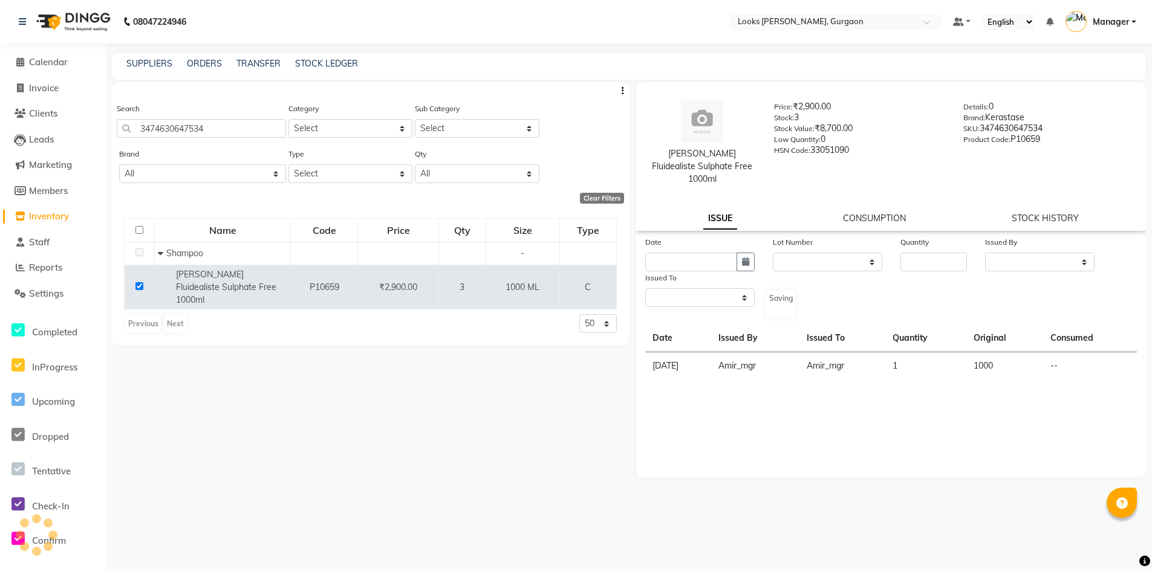
select select
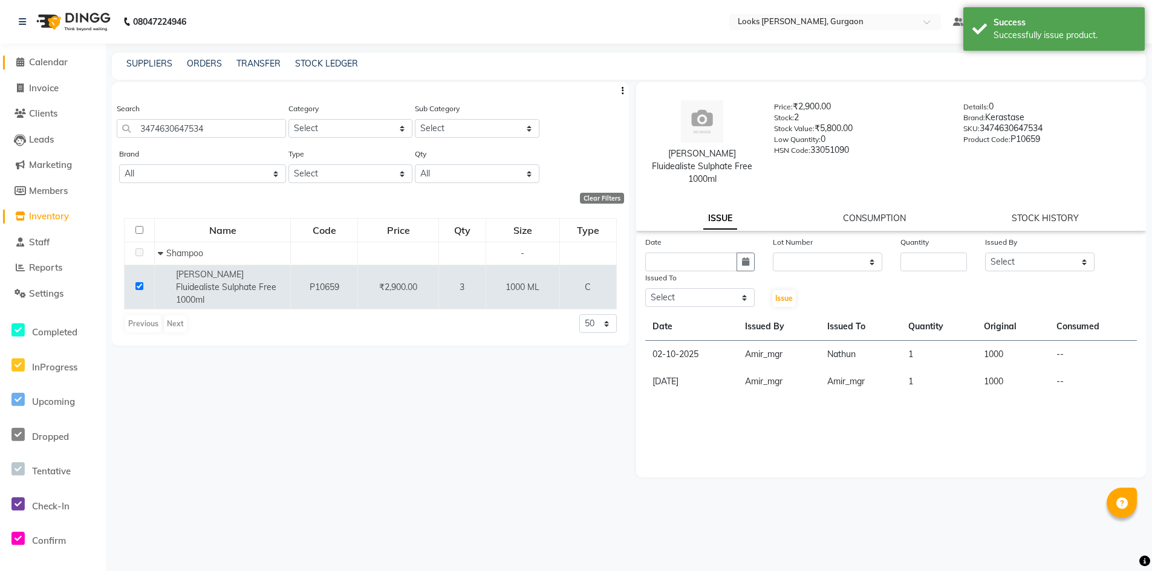
click at [51, 60] on span "Calendar" at bounding box center [48, 61] width 39 height 11
